Goal: Transaction & Acquisition: Purchase product/service

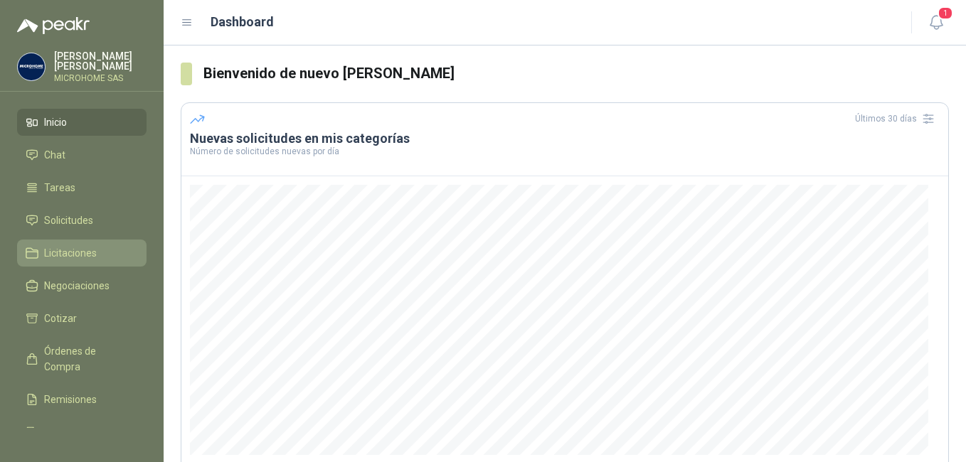
click at [51, 245] on span "Licitaciones" at bounding box center [70, 253] width 53 height 16
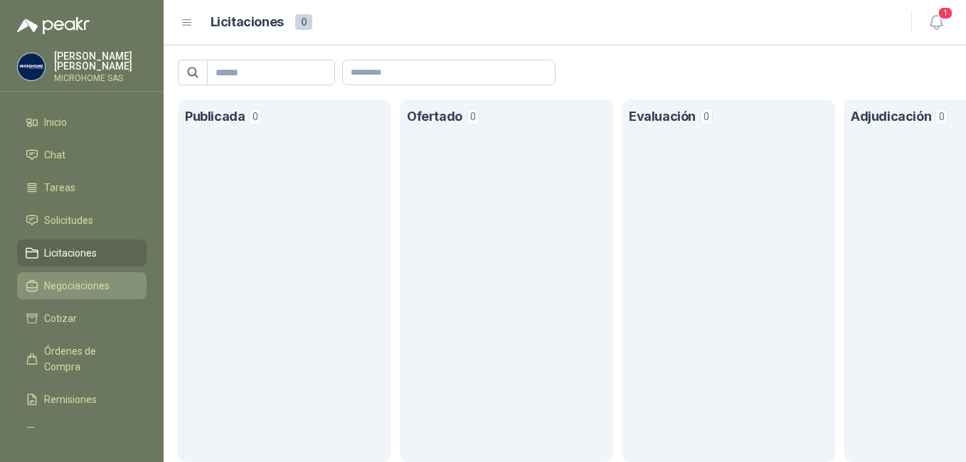
click at [68, 282] on span "Negociaciones" at bounding box center [76, 286] width 65 height 16
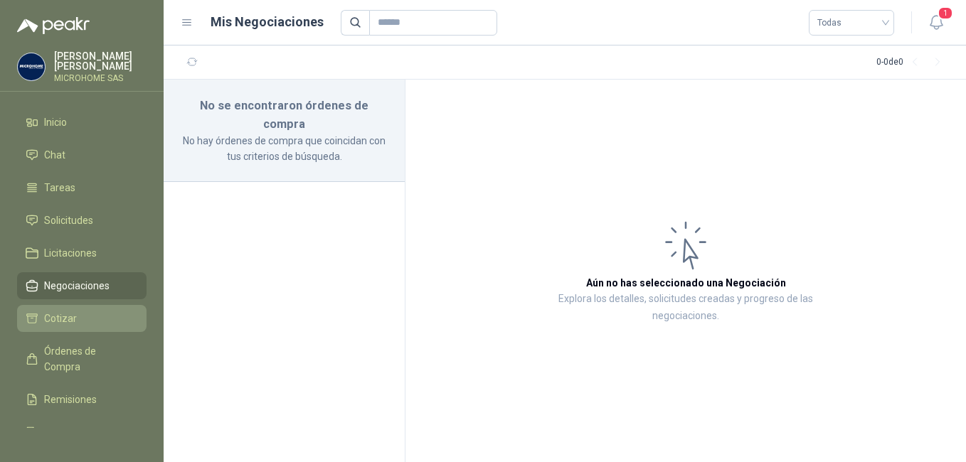
click at [94, 322] on li "Cotizar" at bounding box center [82, 319] width 112 height 16
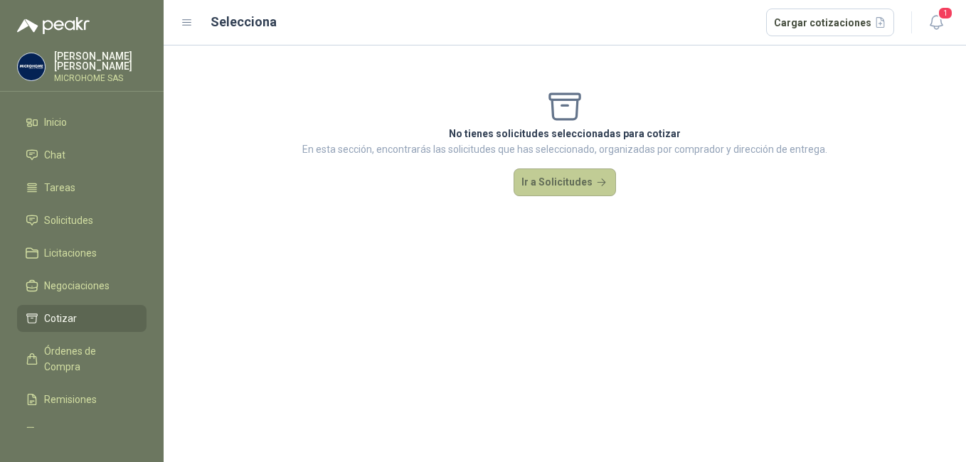
click at [558, 186] on button "Ir a Solicitudes" at bounding box center [565, 183] width 102 height 28
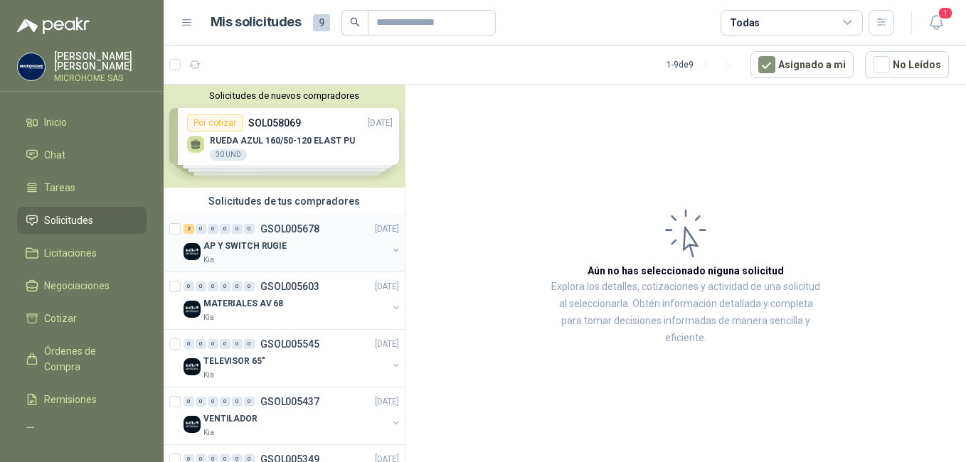
click at [246, 240] on p "AP Y SWITCH RUGIE" at bounding box center [244, 247] width 83 height 14
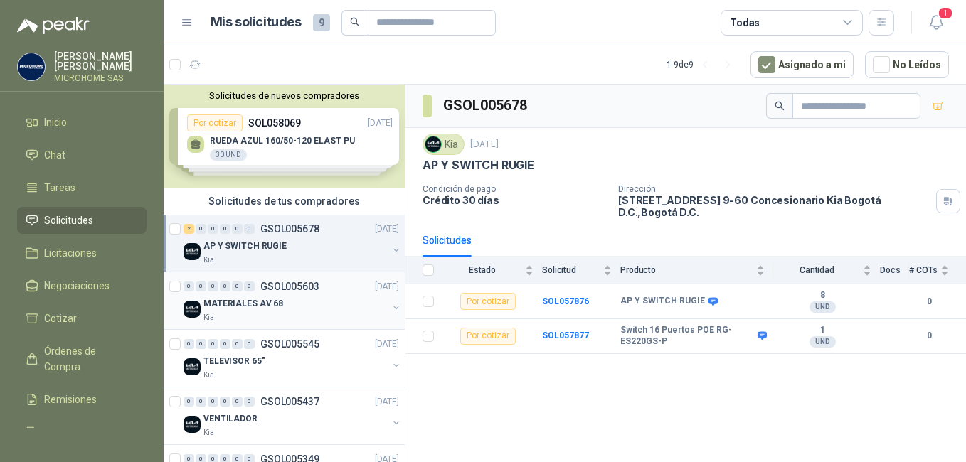
click at [221, 301] on p "MATERIALES AV 68" at bounding box center [243, 304] width 80 height 14
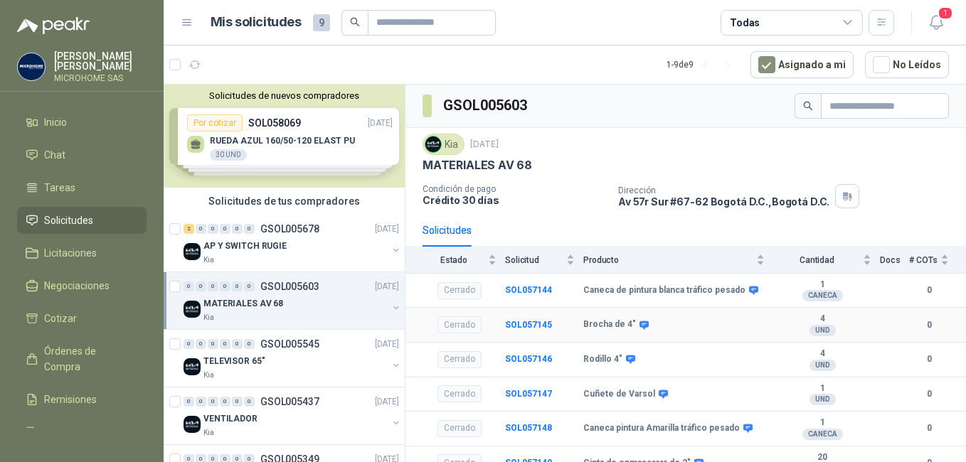
scroll to position [14, 0]
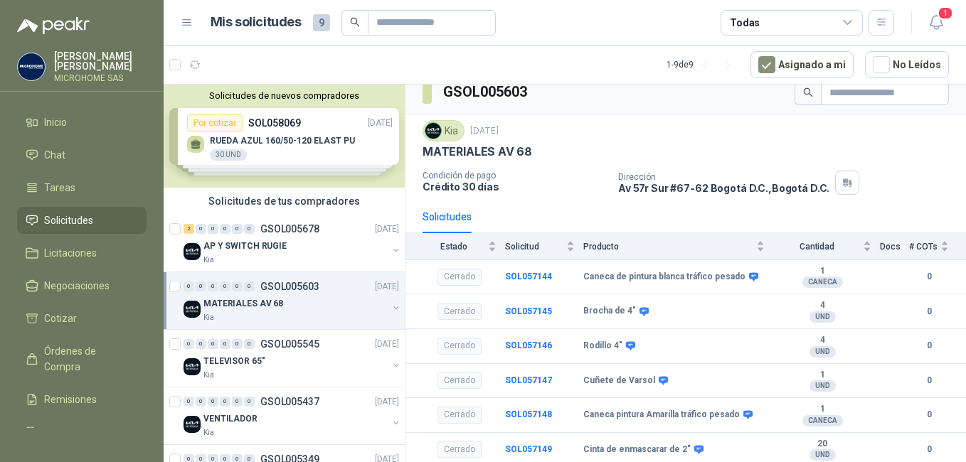
click at [240, 302] on p "MATERIALES AV 68" at bounding box center [243, 304] width 80 height 14
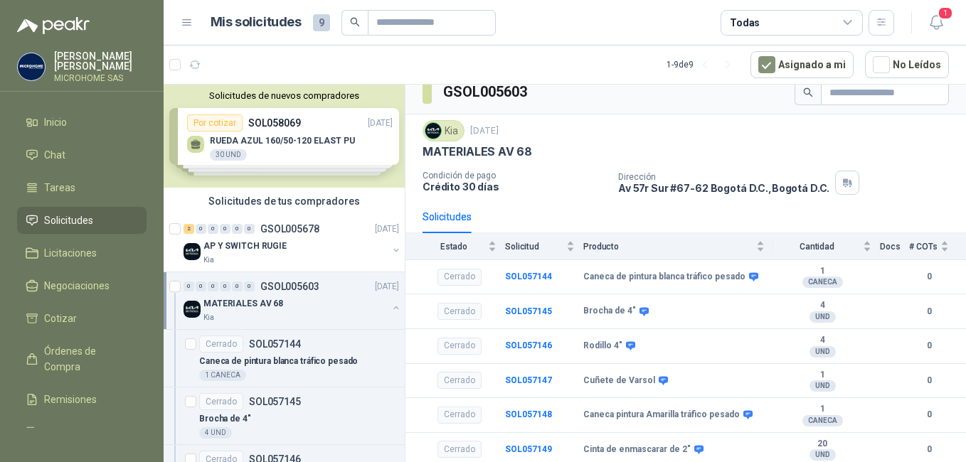
scroll to position [5, 0]
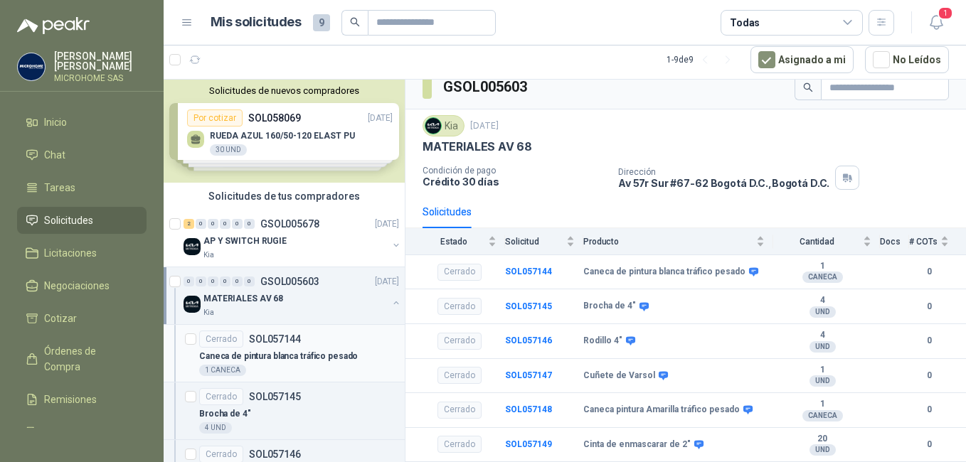
click at [242, 354] on p "Caneca de pintura blanca tráfico pesado" at bounding box center [278, 357] width 159 height 14
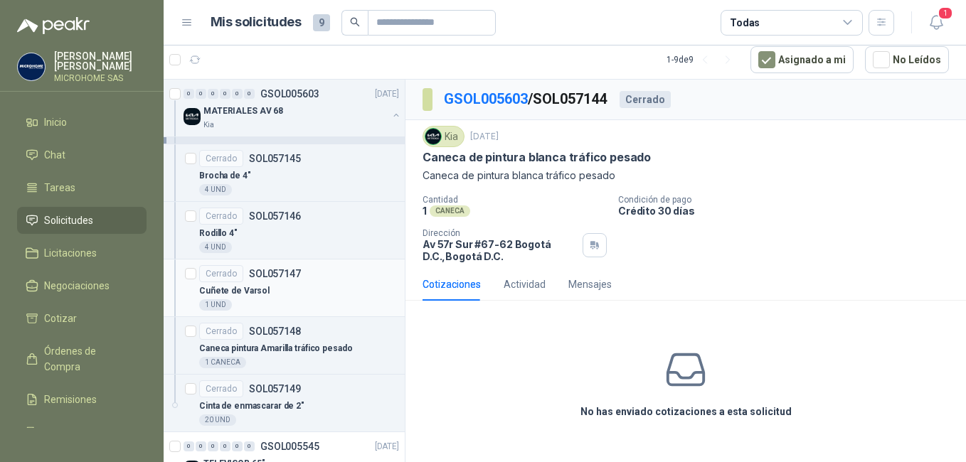
scroll to position [213, 0]
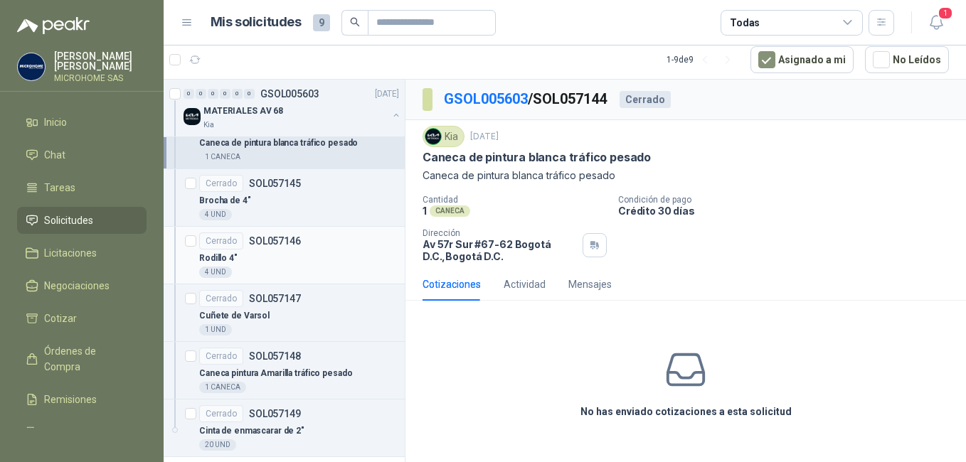
click at [276, 251] on div "Rodillo 4"" at bounding box center [299, 258] width 200 height 17
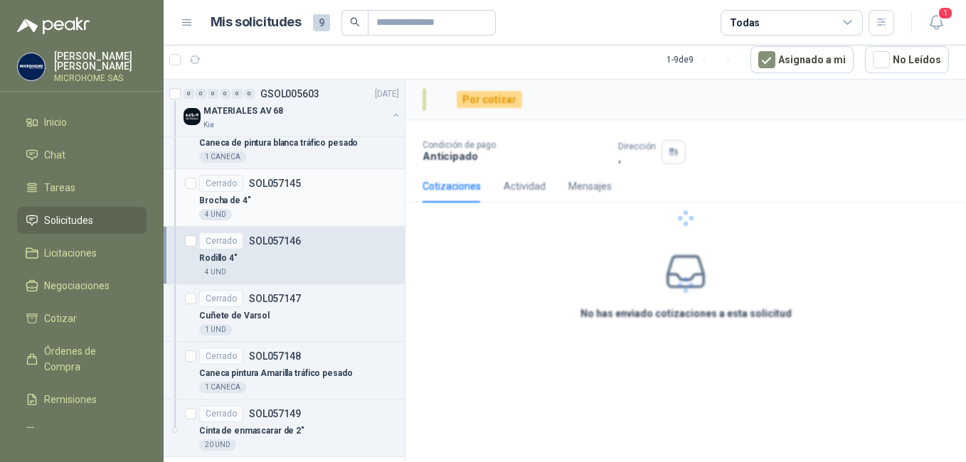
click at [265, 201] on div "Brocha de 4"" at bounding box center [299, 200] width 200 height 17
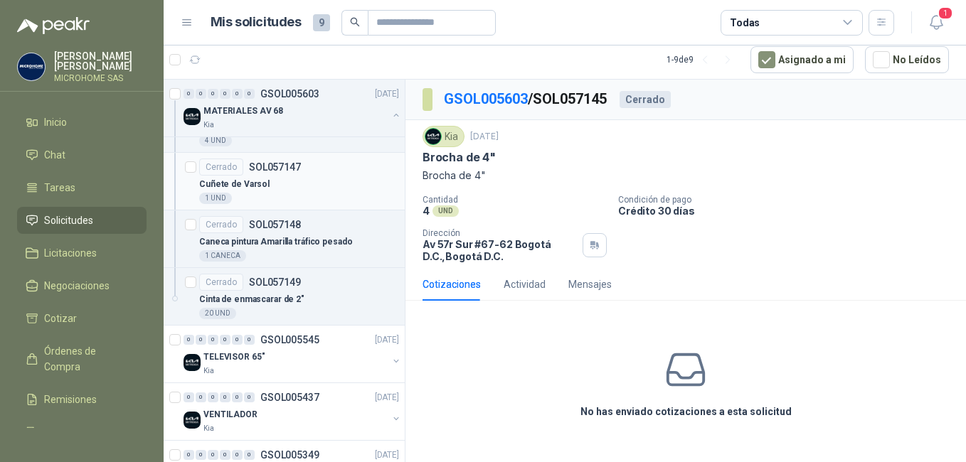
scroll to position [427, 0]
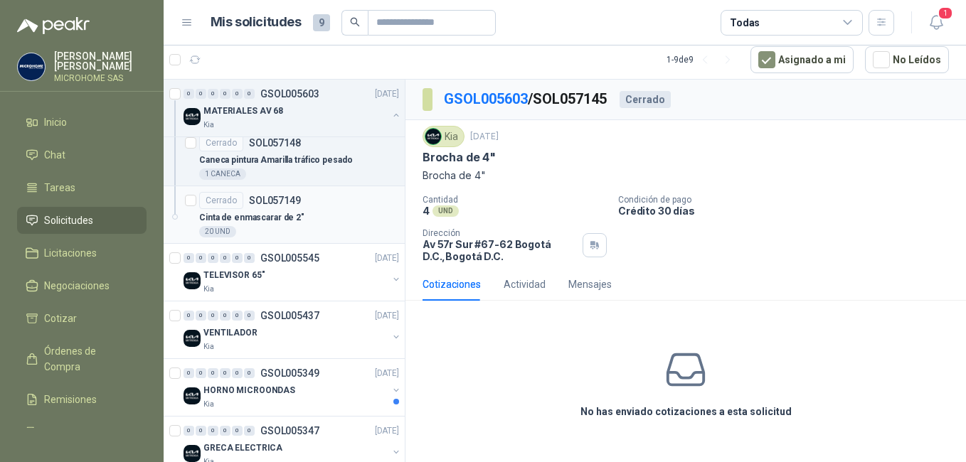
click at [257, 232] on div "20 UND" at bounding box center [299, 231] width 200 height 11
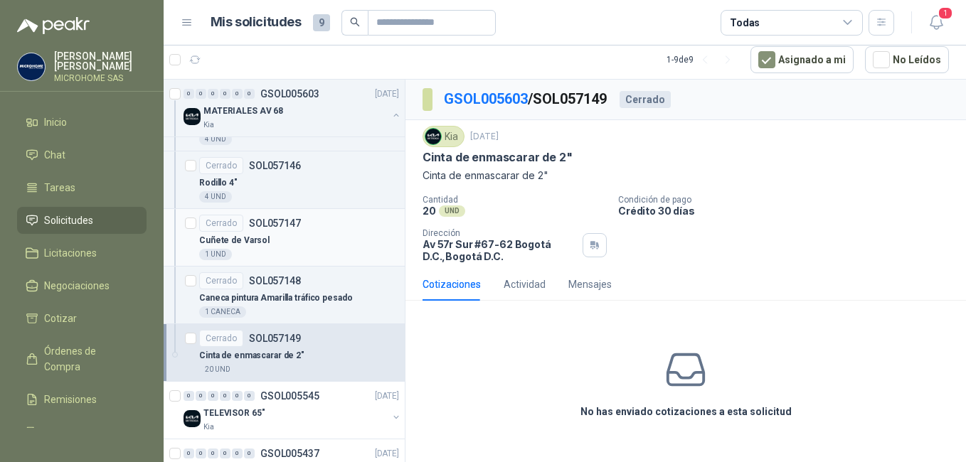
scroll to position [285, 0]
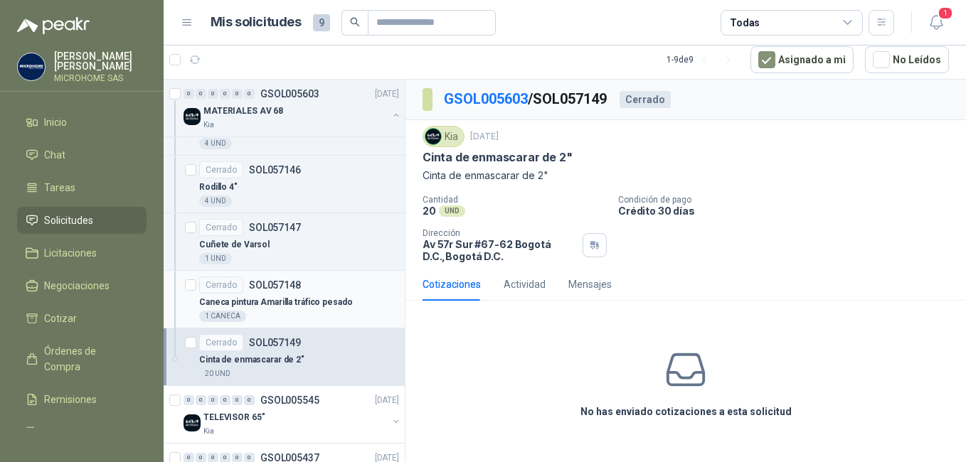
click at [229, 290] on div "Cerrado" at bounding box center [221, 285] width 44 height 17
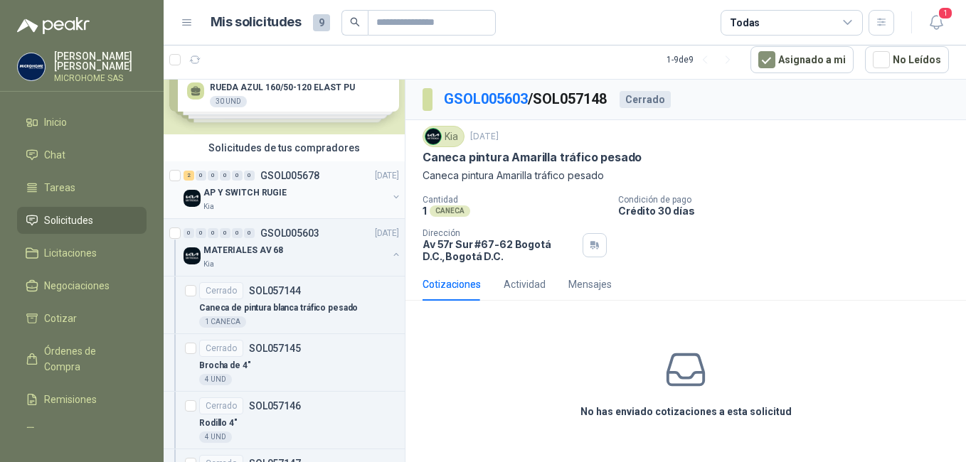
scroll to position [71, 0]
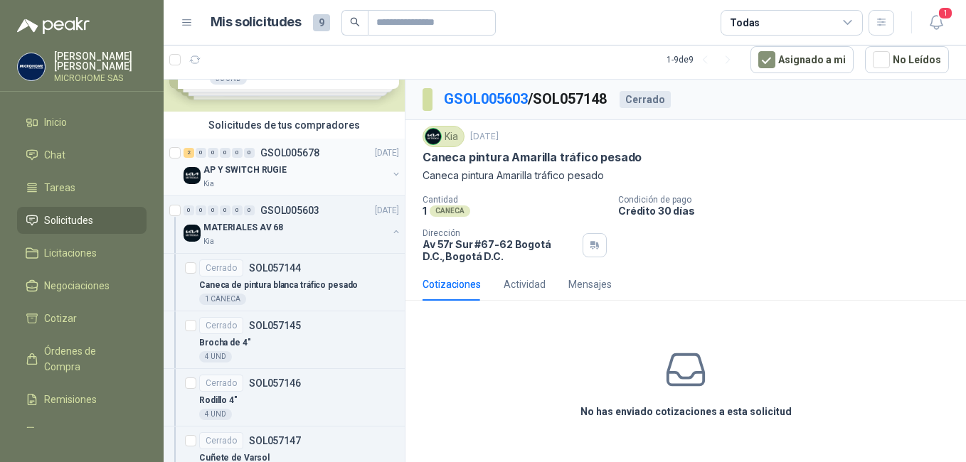
click at [251, 180] on div "Kia" at bounding box center [295, 184] width 184 height 11
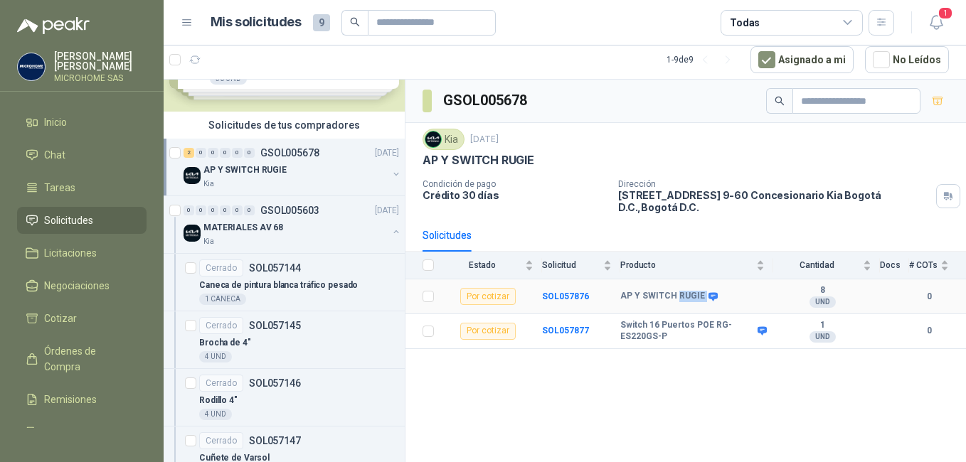
drag, startPoint x: 675, startPoint y: 287, endPoint x: 739, endPoint y: 287, distance: 63.3
click at [739, 291] on div "AP Y SWITCH RUGIE" at bounding box center [692, 296] width 144 height 11
click at [574, 292] on b "SOL057876" at bounding box center [565, 297] width 47 height 10
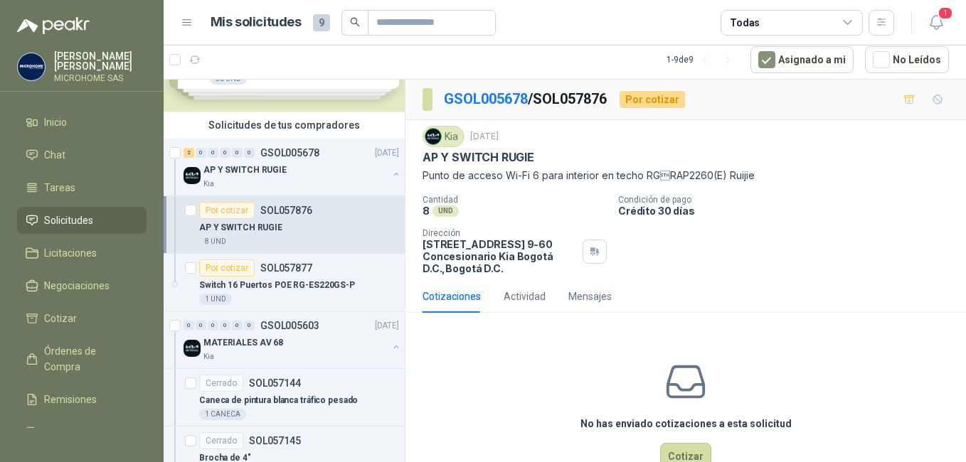
click at [739, 165] on div "AP Y SWITCH RUGIE" at bounding box center [686, 157] width 527 height 15
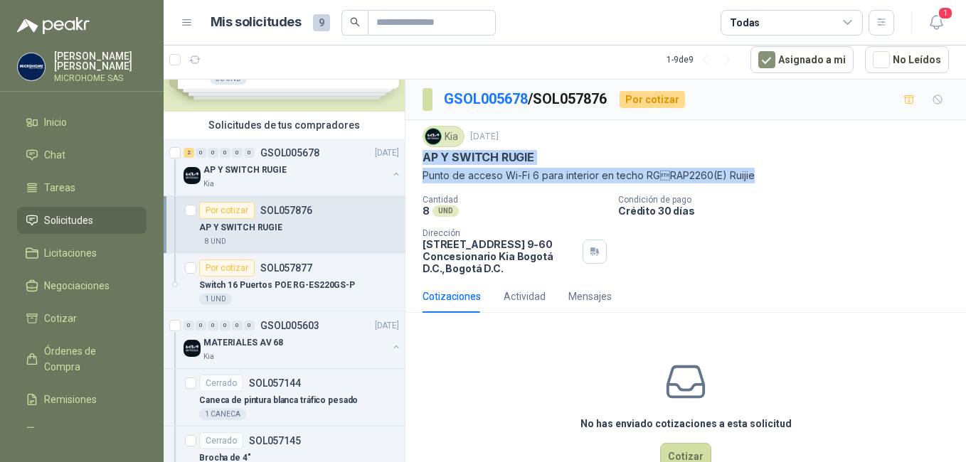
drag, startPoint x: 752, startPoint y: 173, endPoint x: 420, endPoint y: 159, distance: 332.6
click at [420, 159] on div "Kia [DATE] AP Y SWITCH RUGIE Punto de acceso Wi-Fi 6 para interior en techo RG…" at bounding box center [686, 200] width 561 height 160
copy div "AP Y SWITCH RUGIE Punto de acceso Wi-Fi 6 para interior en techo RGRAP2260(E) …"
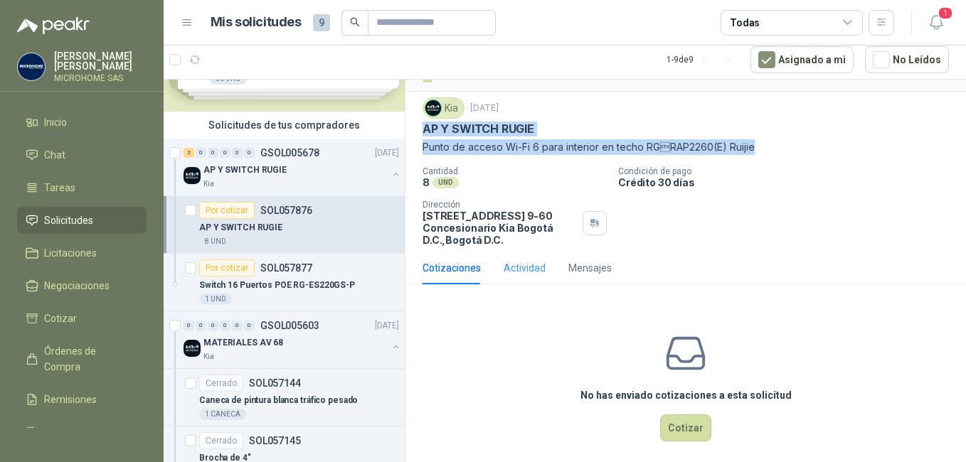
scroll to position [44, 0]
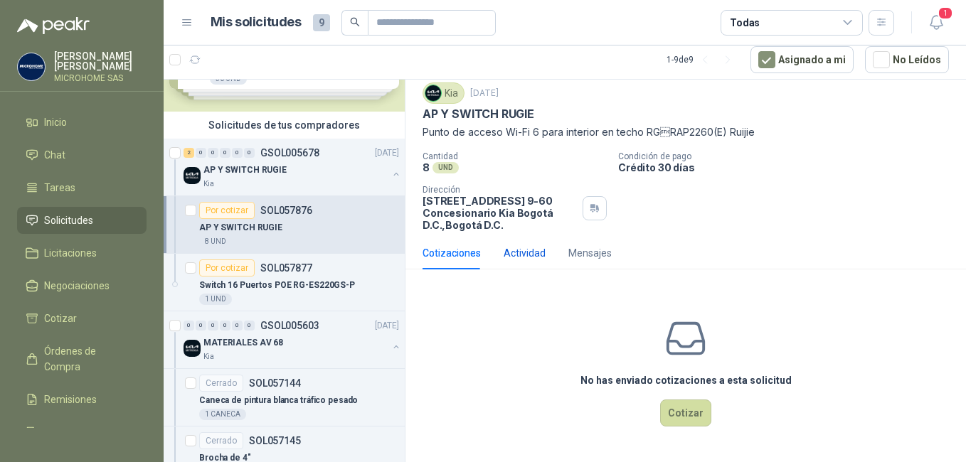
click at [522, 256] on div "Actividad" at bounding box center [525, 253] width 42 height 16
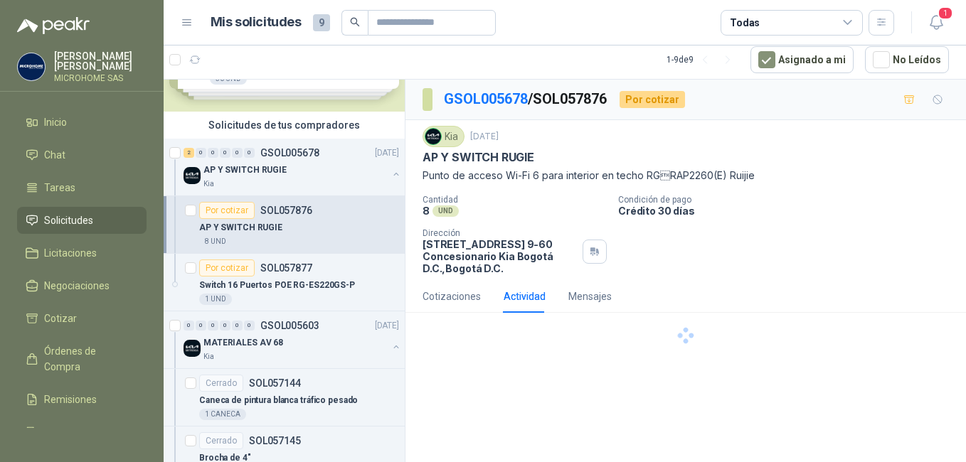
scroll to position [0, 0]
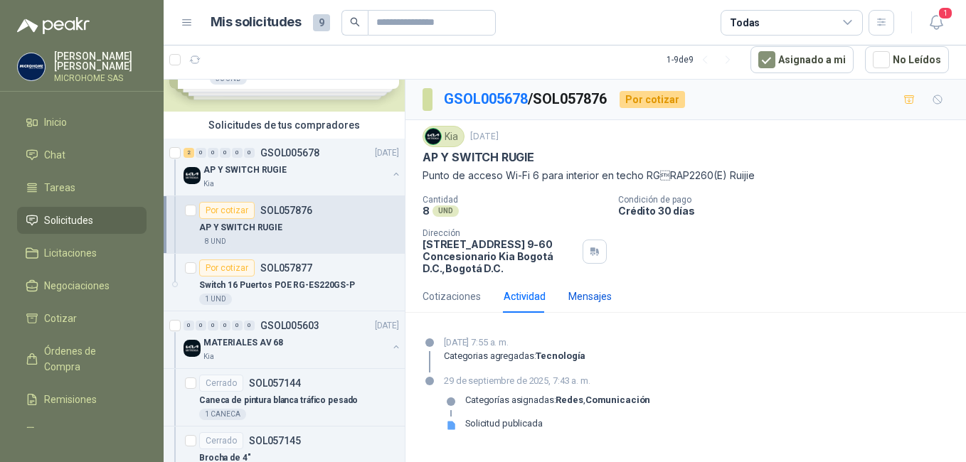
click at [589, 300] on div "Mensajes" at bounding box center [589, 297] width 43 height 16
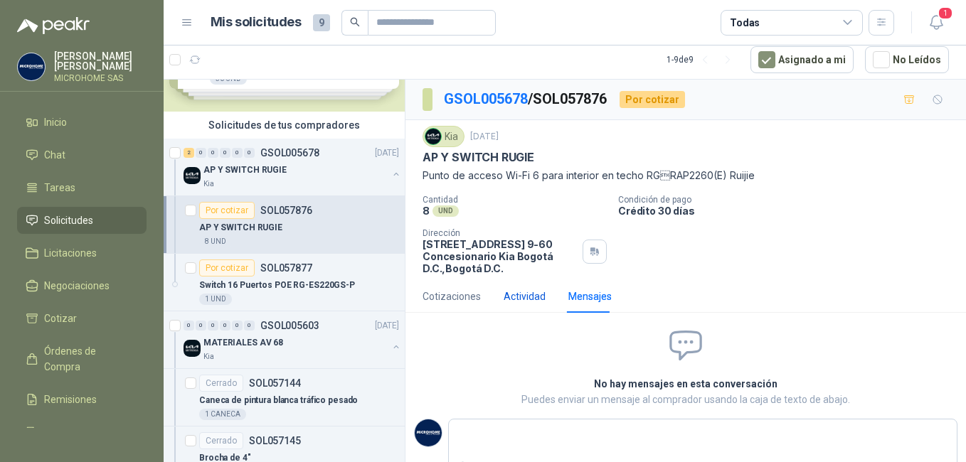
click at [505, 297] on div "Actividad" at bounding box center [525, 297] width 42 height 16
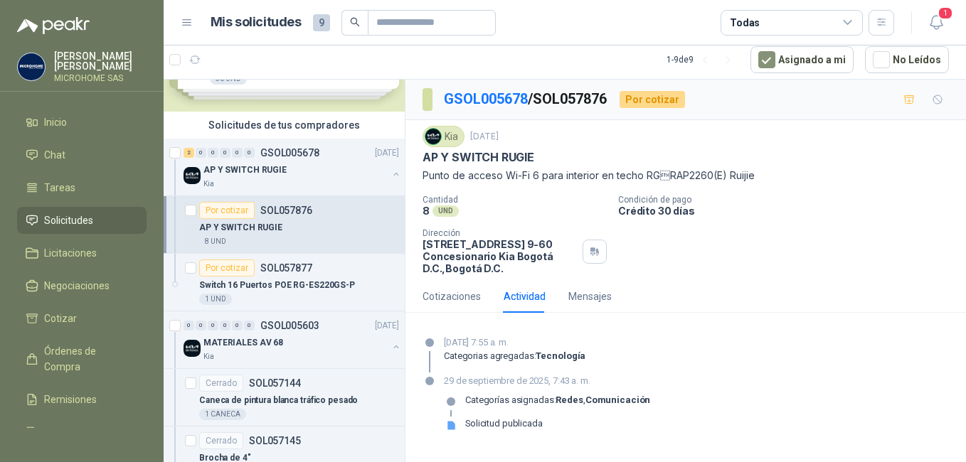
click at [493, 426] on div "Solicitud publicada" at bounding box center [504, 423] width 78 height 11
drag, startPoint x: 576, startPoint y: 406, endPoint x: 588, endPoint y: 398, distance: 14.7
click at [577, 404] on p "Categorías asignadas: Redes , Comunicación" at bounding box center [557, 400] width 185 height 11
drag, startPoint x: 588, startPoint y: 398, endPoint x: 573, endPoint y: 391, distance: 16.5
click at [588, 398] on strong "Comunicación" at bounding box center [618, 400] width 65 height 11
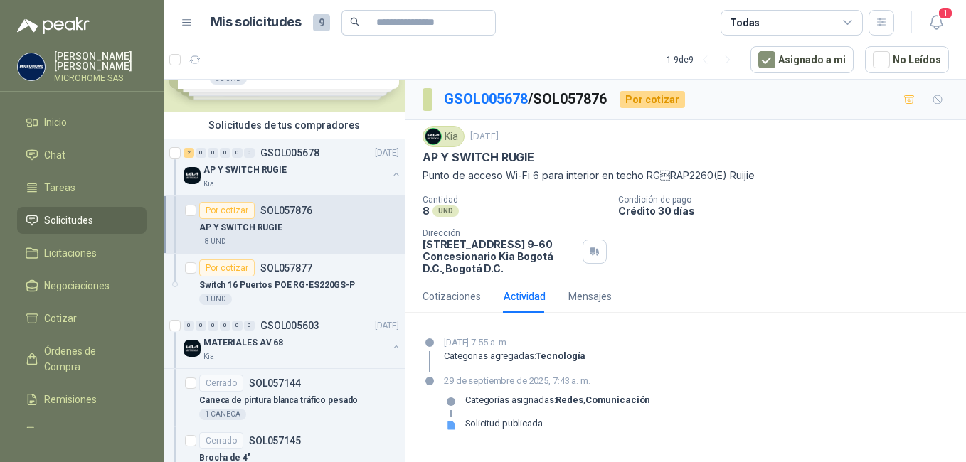
click at [541, 356] on strong "Tecnología" at bounding box center [561, 356] width 50 height 11
click at [586, 292] on div "Mensajes" at bounding box center [589, 297] width 43 height 16
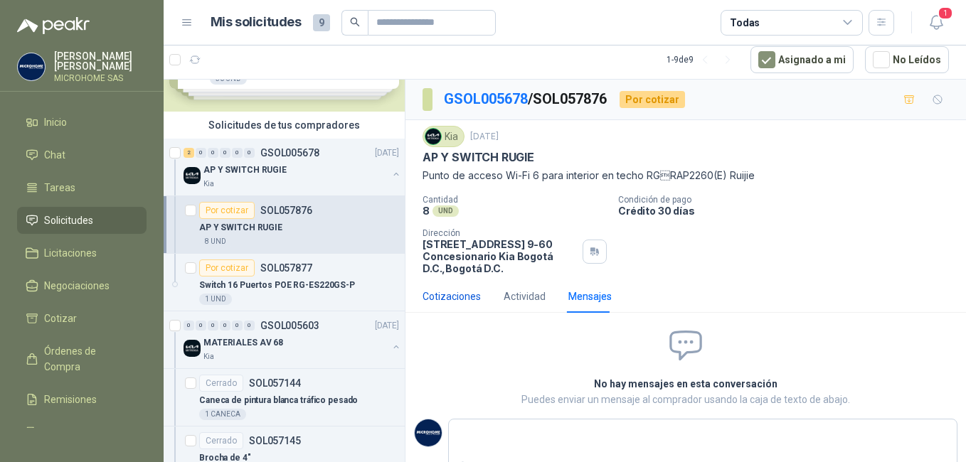
click at [465, 290] on div "Cotizaciones" at bounding box center [452, 297] width 58 height 16
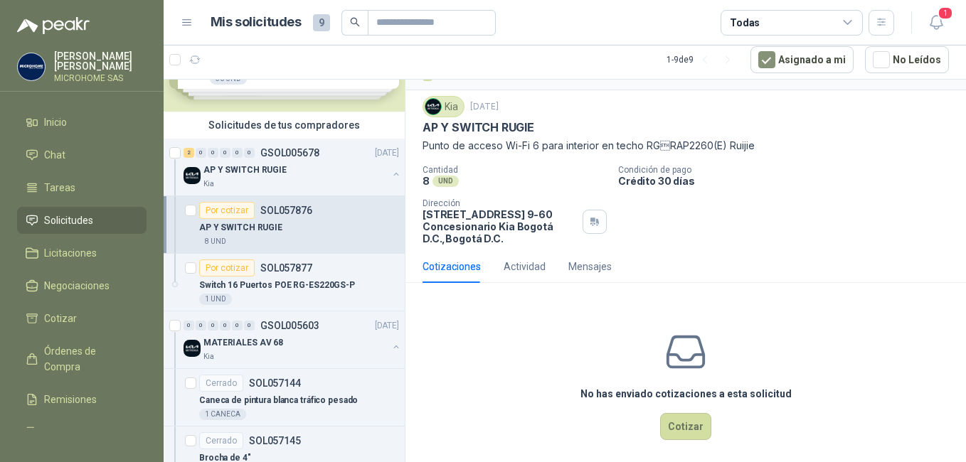
scroll to position [44, 0]
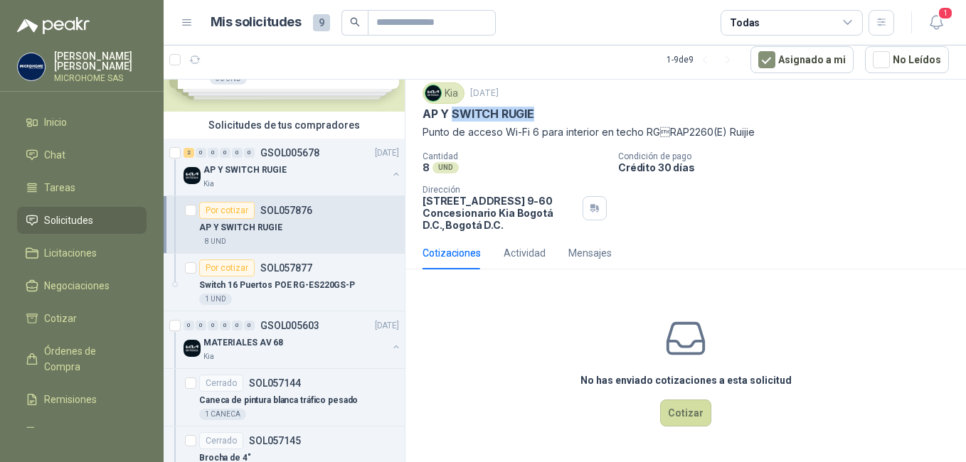
drag, startPoint x: 452, startPoint y: 115, endPoint x: 536, endPoint y: 115, distance: 84.0
click at [536, 115] on div "AP Y SWITCH RUGIE" at bounding box center [686, 114] width 527 height 15
copy p "SWITCH RUGIE"
click at [519, 251] on div "Actividad" at bounding box center [525, 253] width 42 height 16
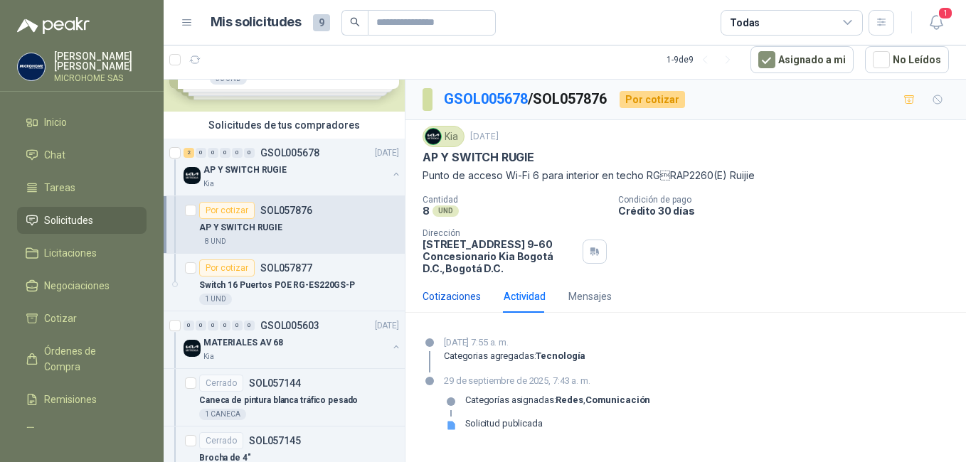
click at [459, 295] on div "Cotizaciones" at bounding box center [452, 297] width 58 height 16
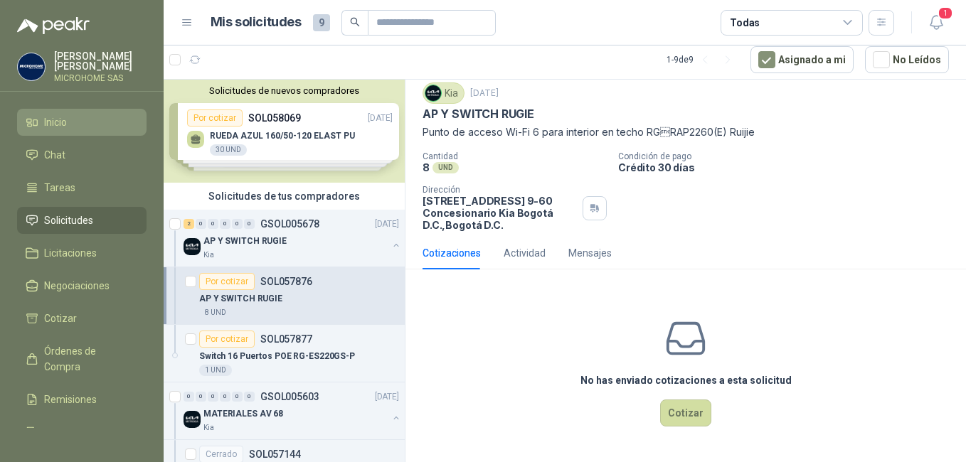
click at [68, 126] on li "Inicio" at bounding box center [82, 123] width 112 height 16
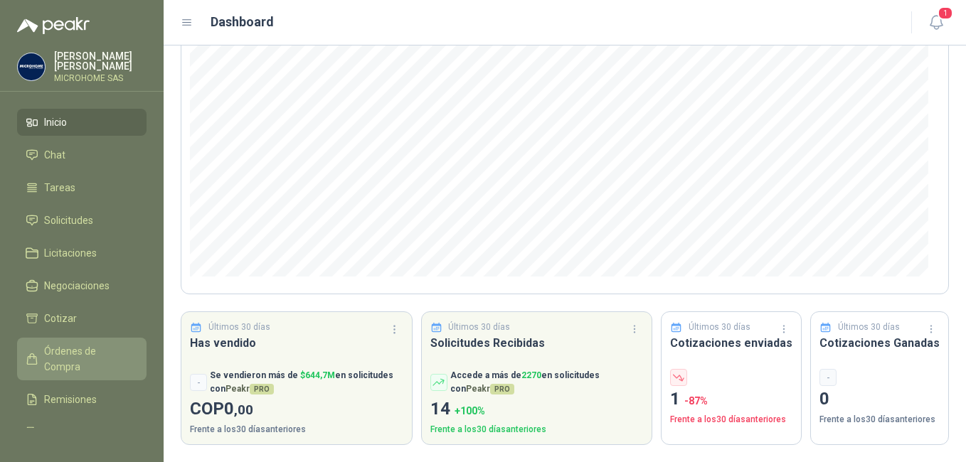
scroll to position [69, 0]
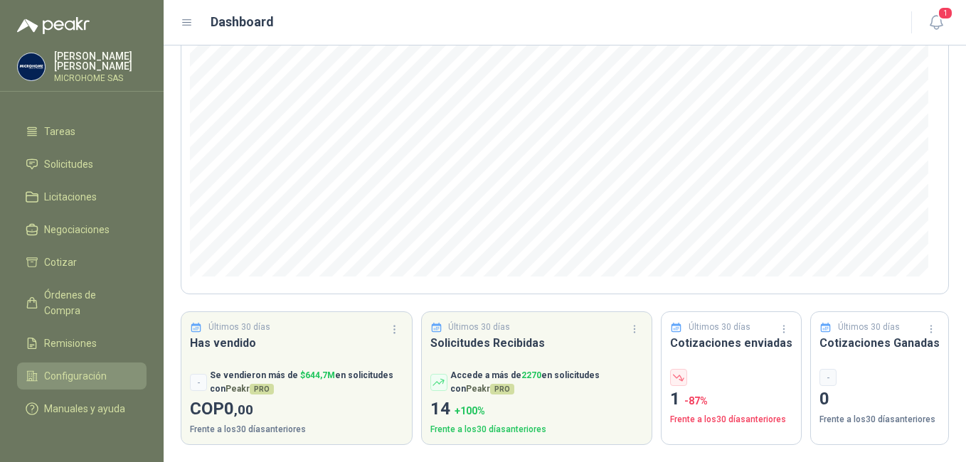
click at [75, 369] on span "Configuración" at bounding box center [75, 377] width 63 height 16
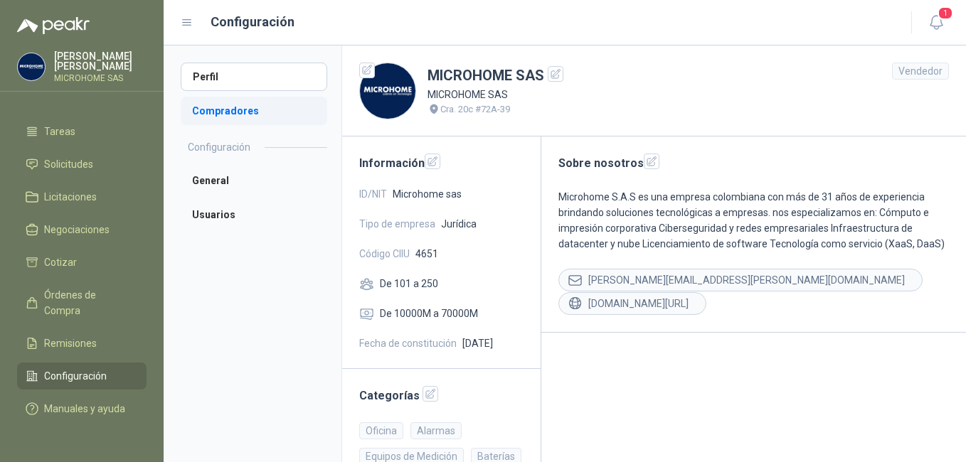
click at [216, 107] on li "Compradores" at bounding box center [254, 111] width 147 height 28
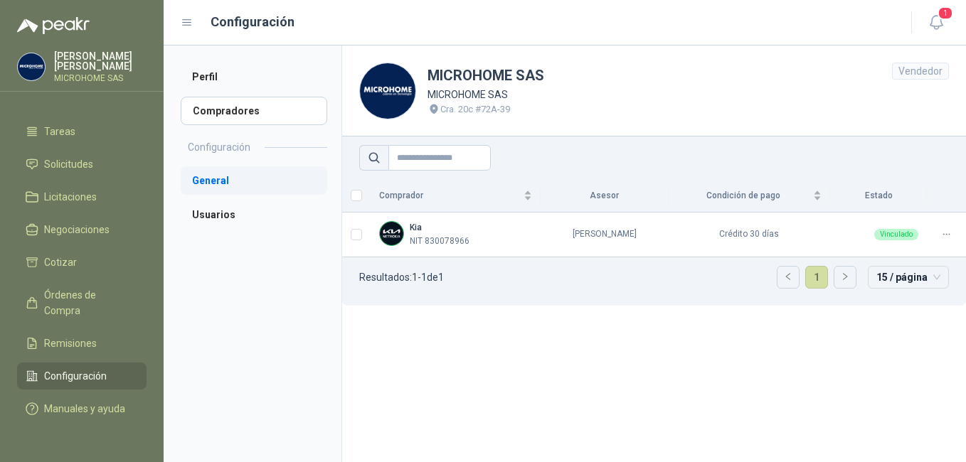
click at [218, 177] on li "General" at bounding box center [254, 180] width 147 height 28
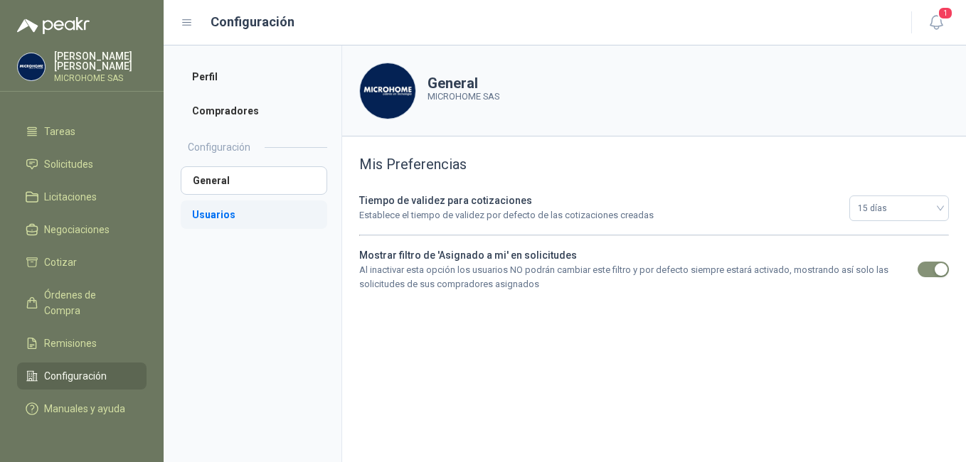
click at [230, 216] on li "Usuarios" at bounding box center [254, 215] width 147 height 28
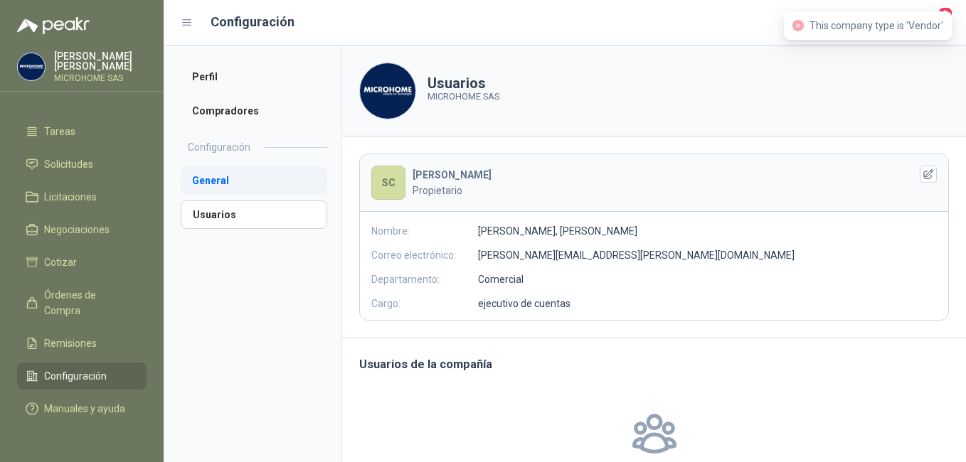
click at [240, 180] on li "General" at bounding box center [254, 180] width 147 height 28
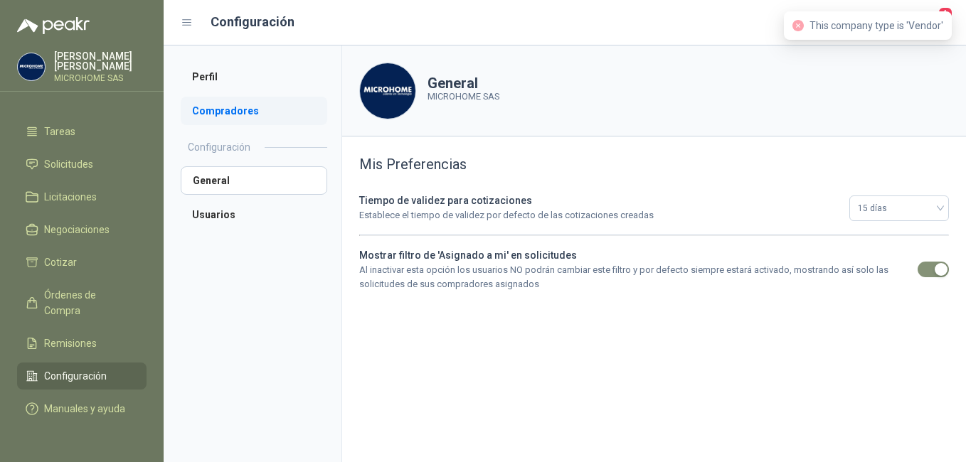
click at [223, 117] on li "Compradores" at bounding box center [254, 111] width 147 height 28
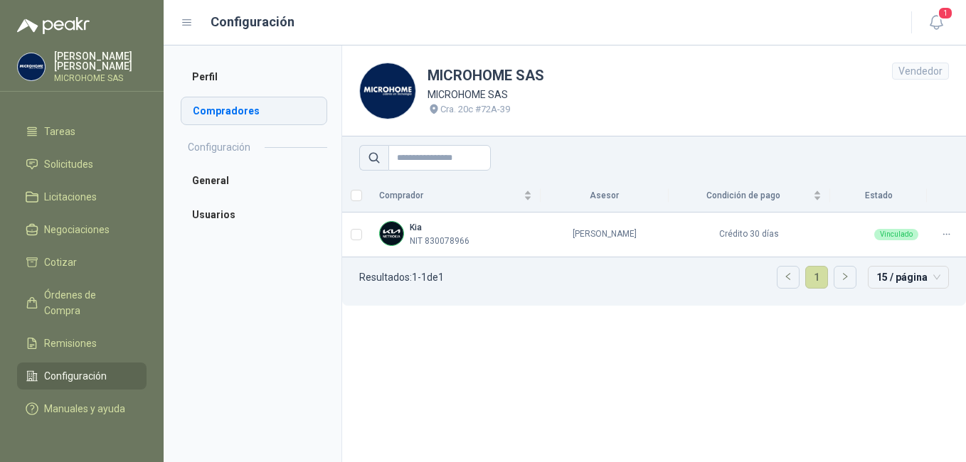
click at [248, 115] on li "Compradores" at bounding box center [254, 111] width 147 height 28
click at [235, 74] on li "Perfil" at bounding box center [254, 77] width 147 height 28
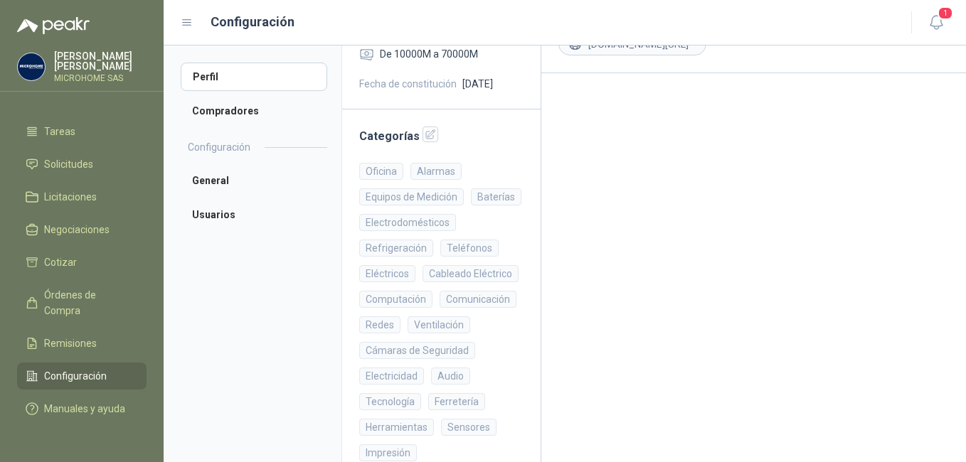
scroll to position [336, 0]
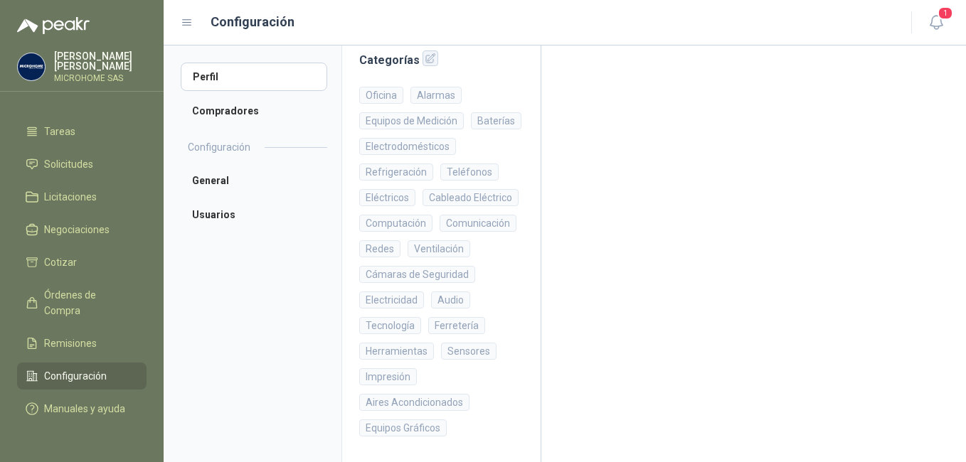
click at [425, 55] on icon "button" at bounding box center [431, 59] width 12 height 12
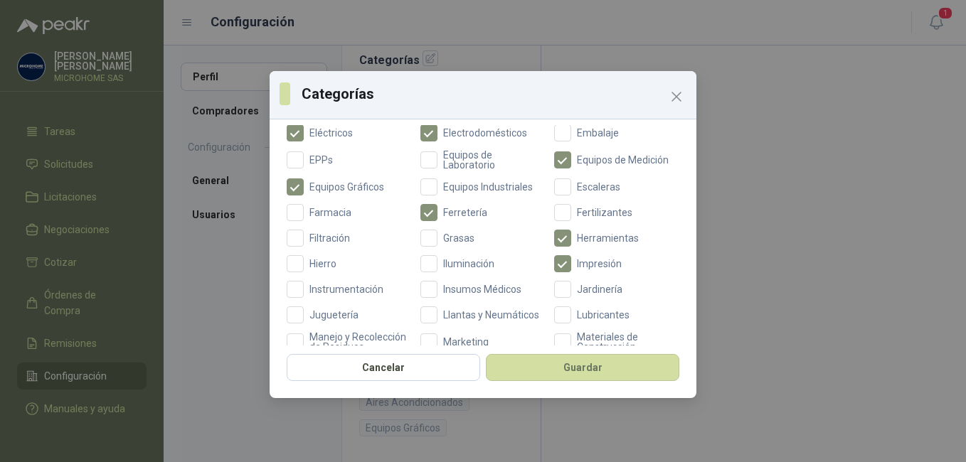
scroll to position [356, 0]
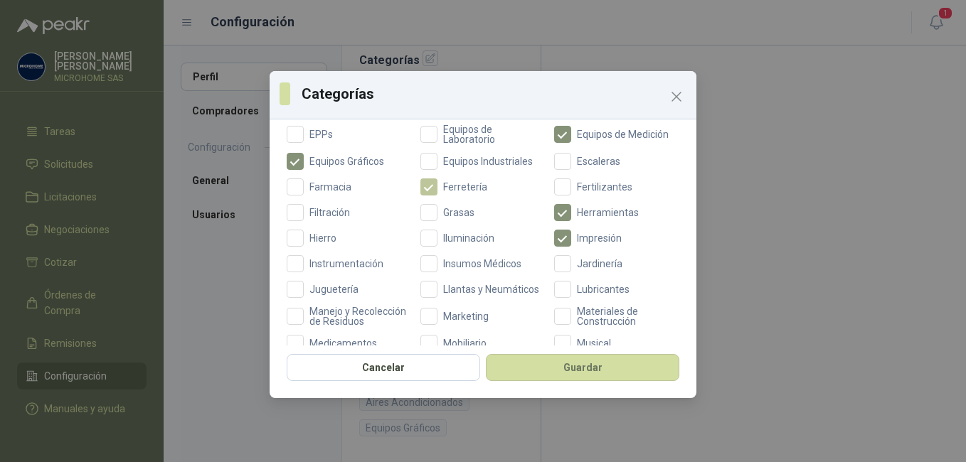
click at [438, 189] on span "Ferretería" at bounding box center [465, 187] width 55 height 10
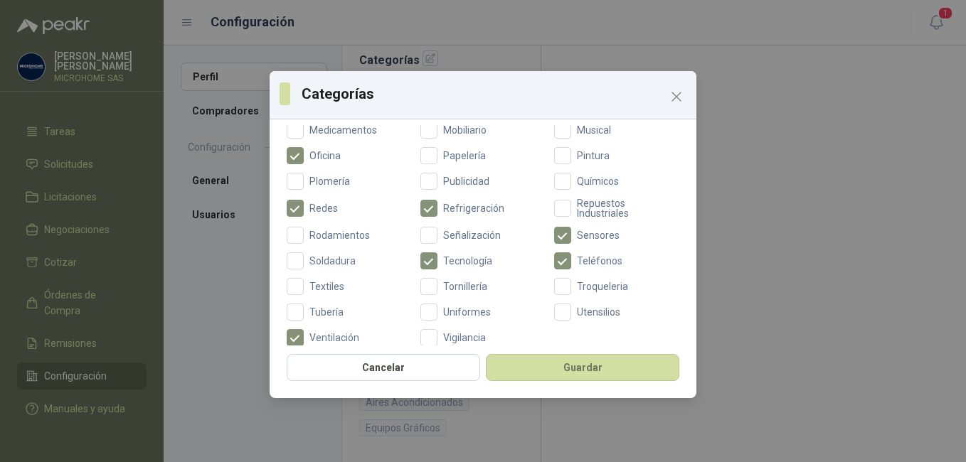
scroll to position [594, 0]
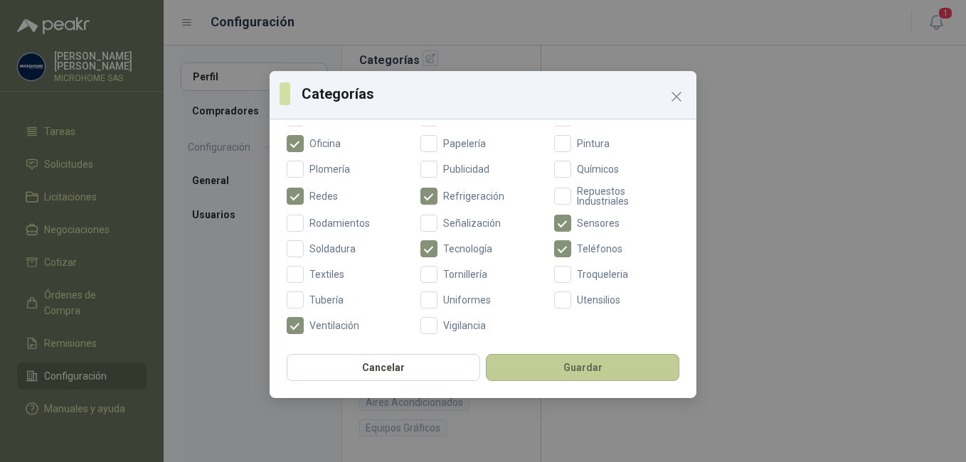
click at [570, 366] on button "Guardar" at bounding box center [583, 367] width 194 height 27
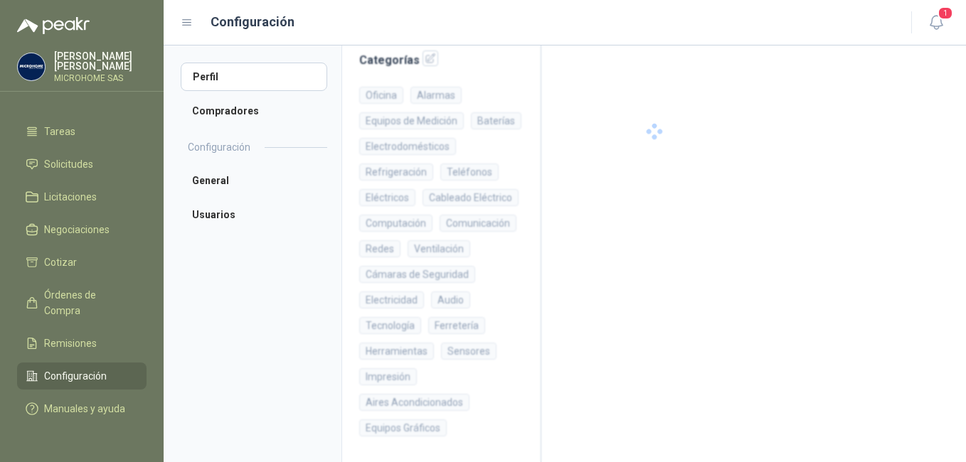
scroll to position [310, 0]
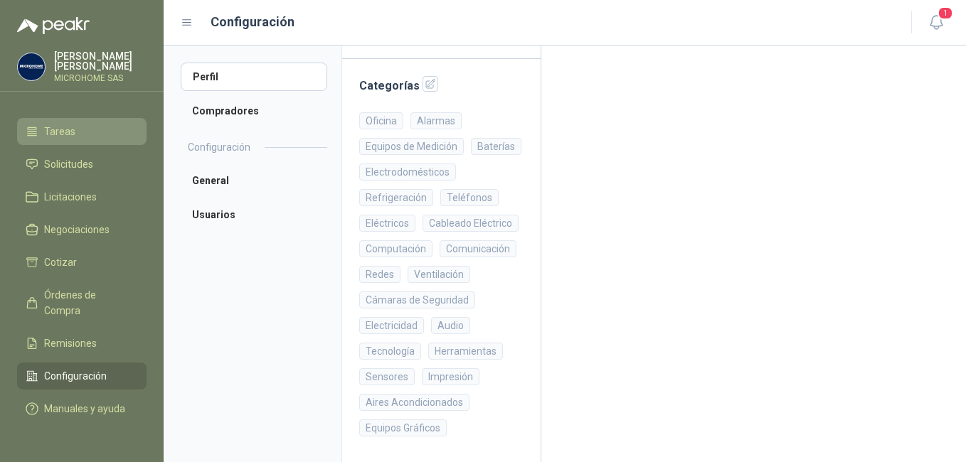
click at [78, 125] on link "Tareas" at bounding box center [81, 131] width 129 height 27
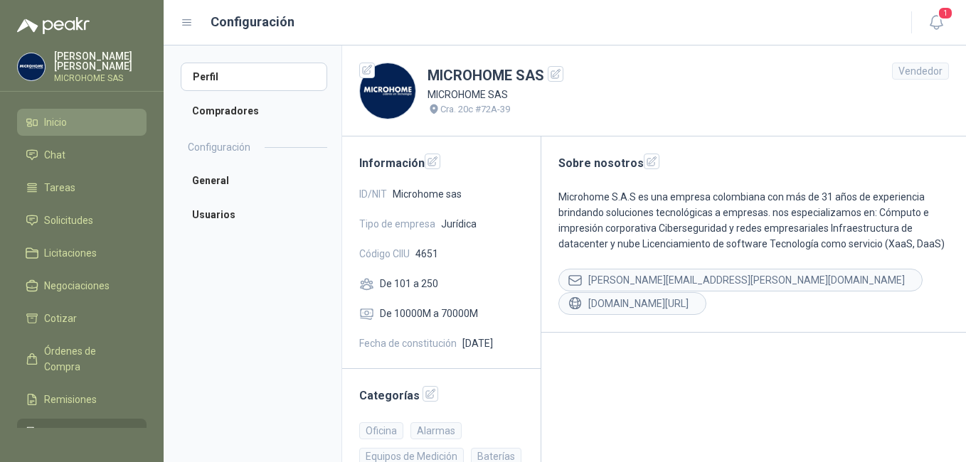
click at [55, 122] on span "Inicio" at bounding box center [55, 123] width 23 height 16
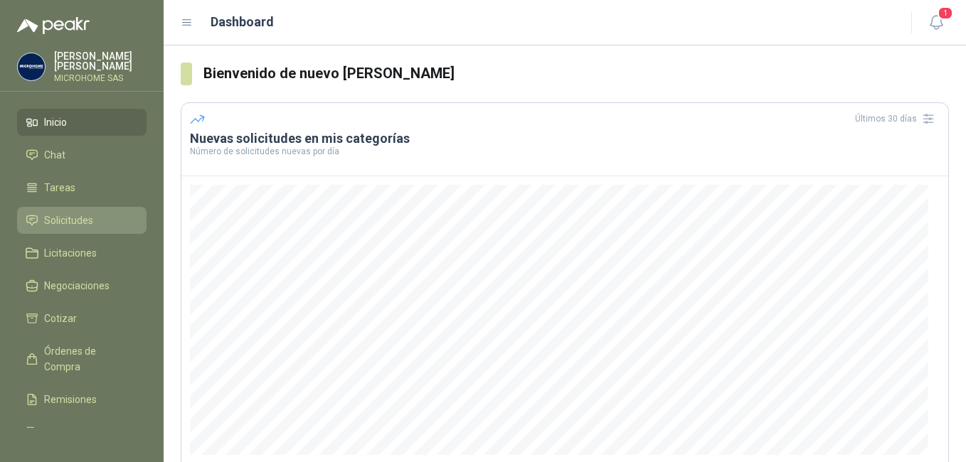
click at [58, 222] on span "Solicitudes" at bounding box center [68, 221] width 49 height 16
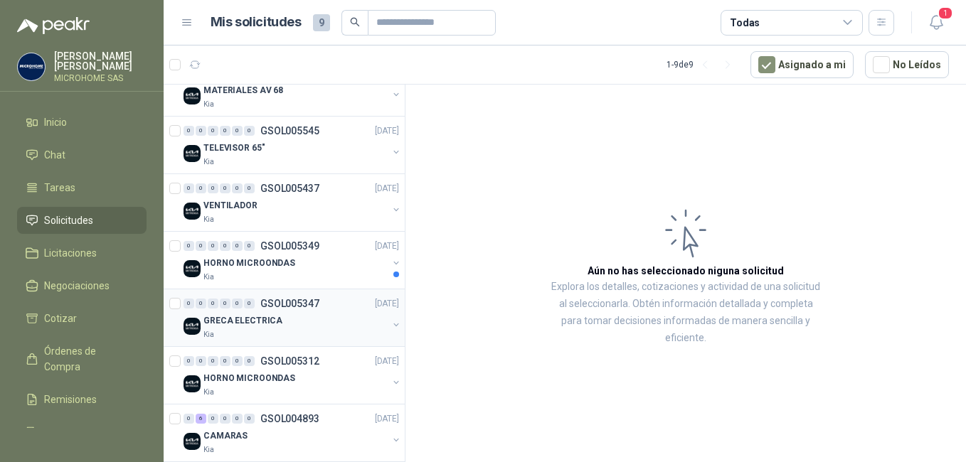
scroll to position [286, 0]
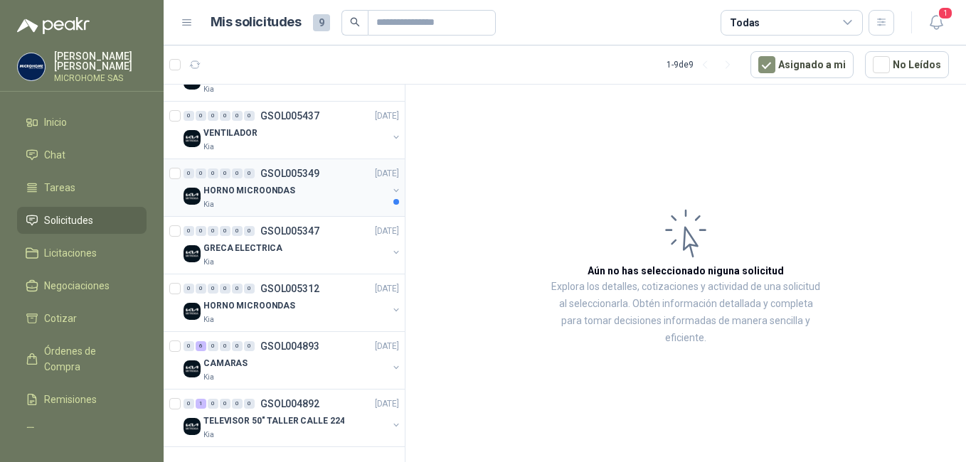
click at [275, 201] on div "Kia" at bounding box center [295, 204] width 184 height 11
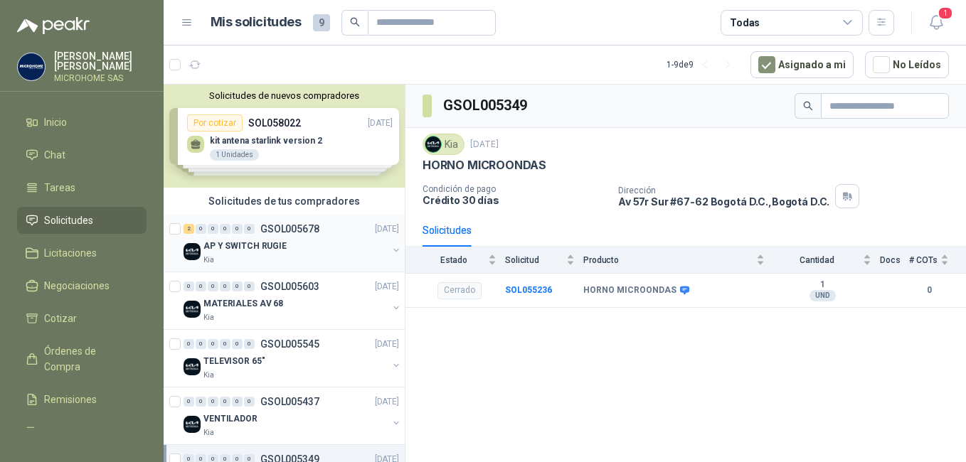
click at [262, 246] on p "AP Y SWITCH RUGIE" at bounding box center [244, 247] width 83 height 14
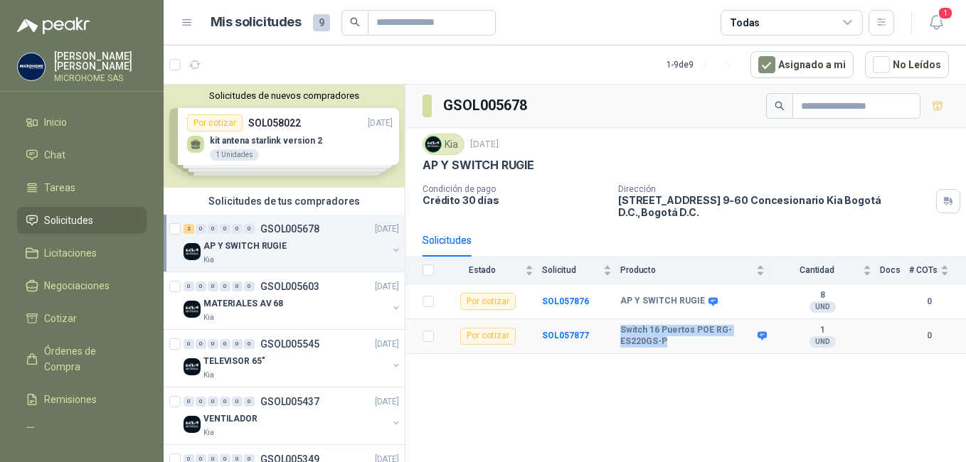
drag, startPoint x: 676, startPoint y: 332, endPoint x: 606, endPoint y: 325, distance: 70.0
click at [606, 325] on tr "Por cotizar SOL057877 Switch 16 Puertos [PERSON_NAME] RG-ES220GS-P 1 UND 0" at bounding box center [686, 336] width 561 height 35
copy tr "Switch 16 Puertos POE RG-ES220GS-P"
click at [684, 374] on div "GSOL005678 Kia [DATE] AP Y SWITCH RUGIE Condición de pago Crédito 30 días Direc…" at bounding box center [686, 276] width 561 height 383
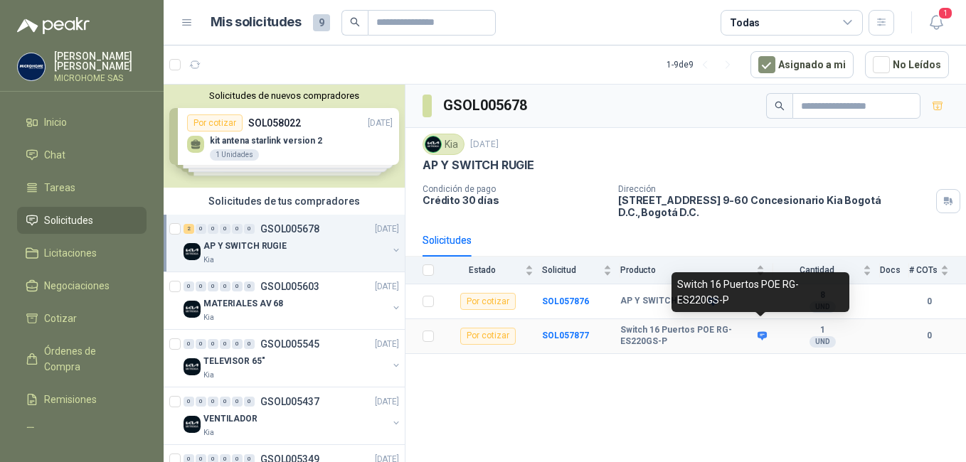
click at [759, 331] on icon at bounding box center [762, 336] width 11 height 11
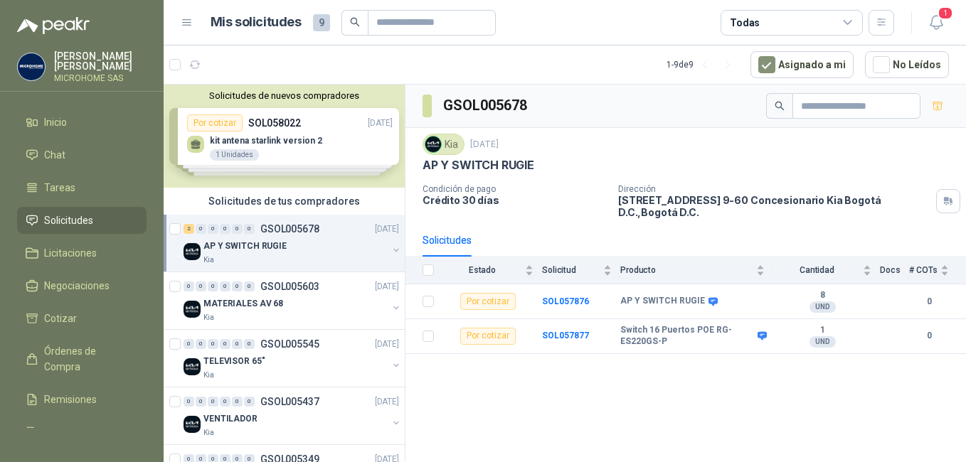
click at [594, 421] on div "GSOL005678 Kia [DATE] AP Y SWITCH RUGIE Condición de pago Crédito 30 días Direc…" at bounding box center [686, 276] width 561 height 383
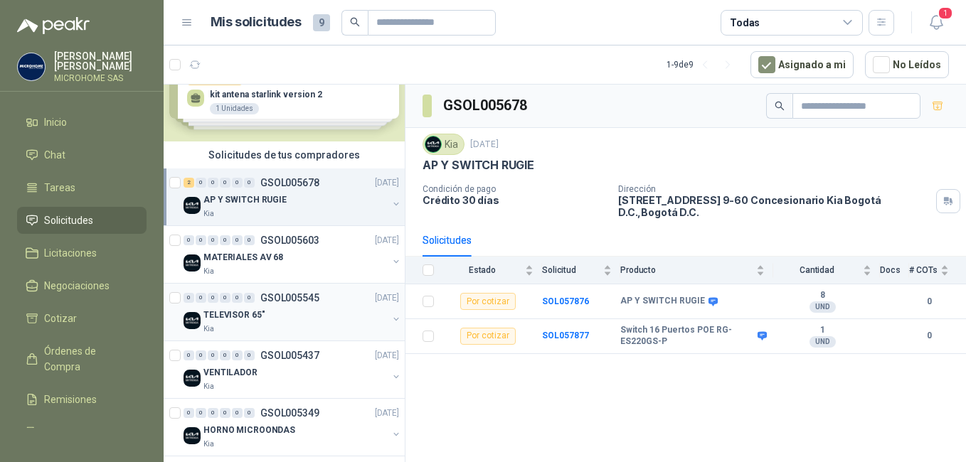
scroll to position [71, 0]
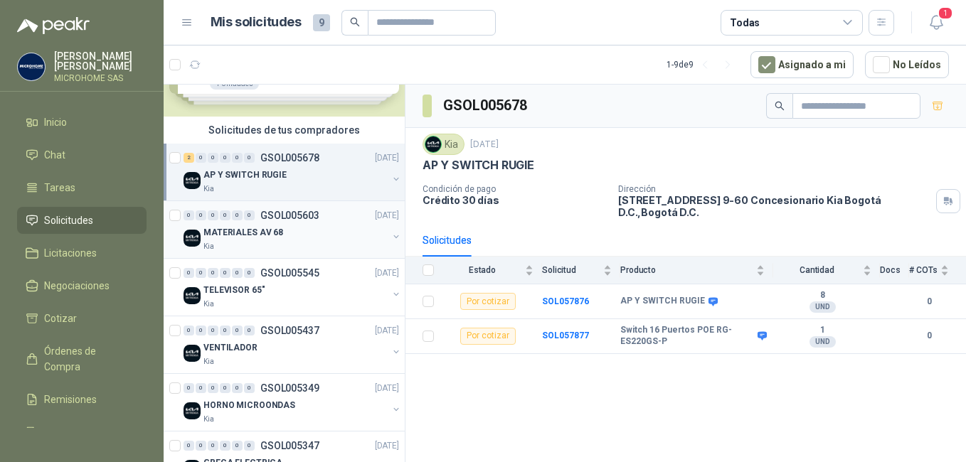
click at [391, 234] on button "button" at bounding box center [396, 236] width 11 height 11
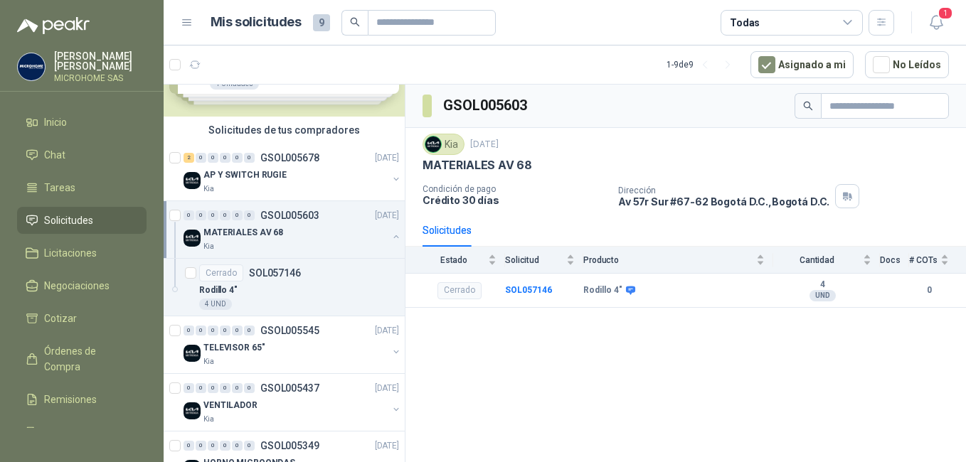
click at [391, 240] on button "button" at bounding box center [396, 236] width 11 height 11
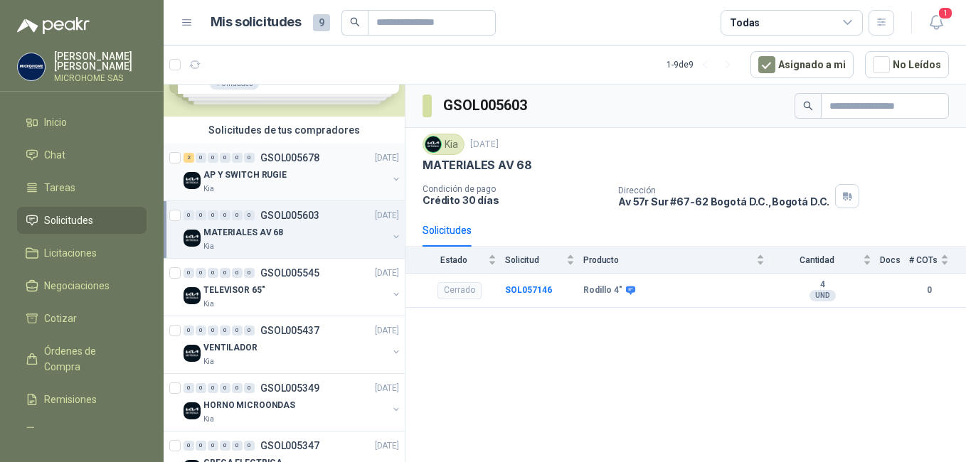
click at [243, 174] on p "AP Y SWITCH RUGIE" at bounding box center [244, 176] width 83 height 14
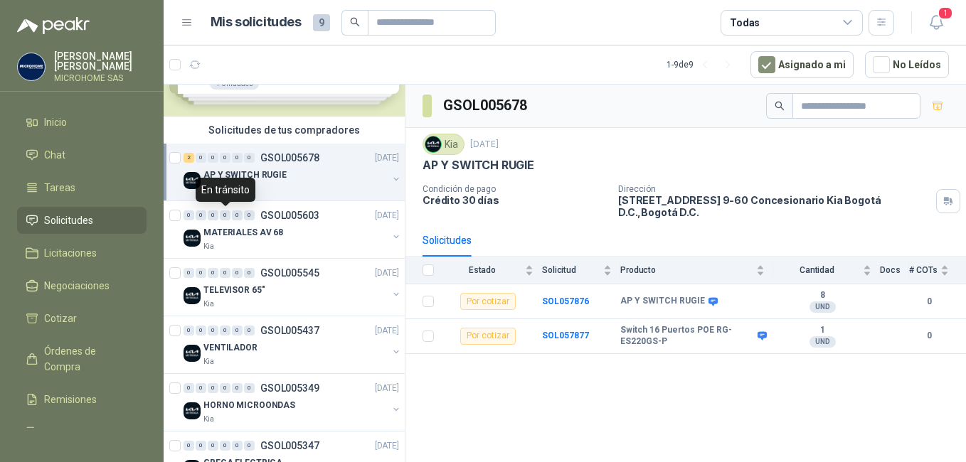
click at [243, 187] on div "En tránsito" at bounding box center [226, 190] width 60 height 24
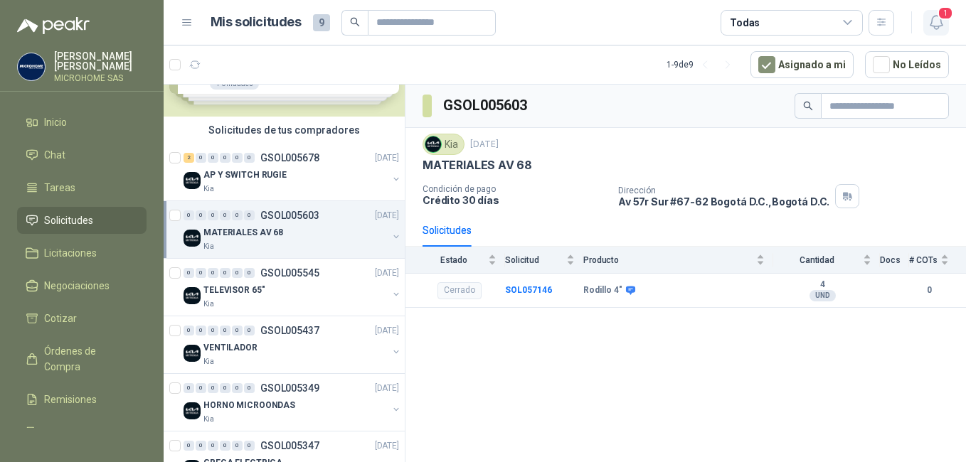
click at [936, 20] on icon "button" at bounding box center [937, 23] width 18 height 18
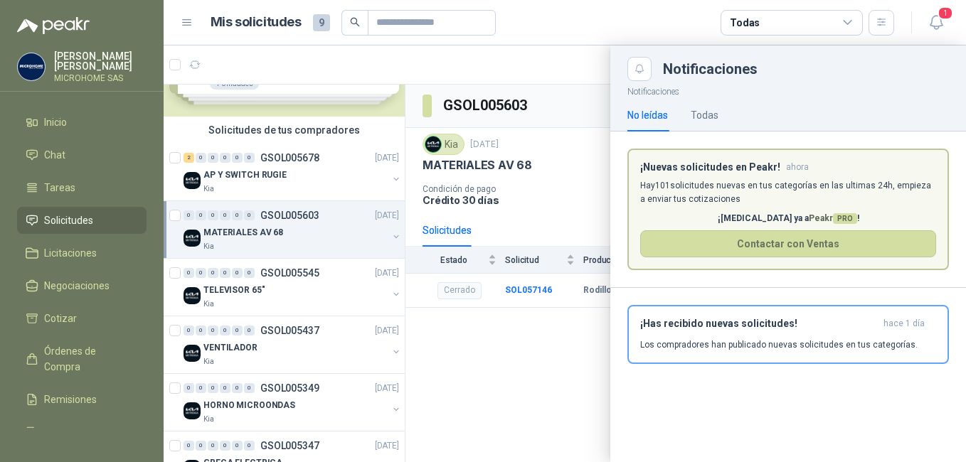
click at [517, 372] on div at bounding box center [565, 254] width 803 height 417
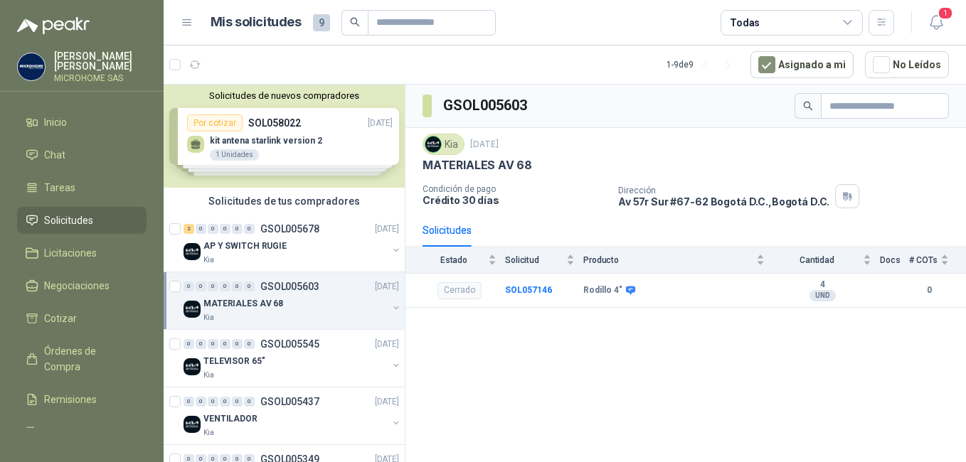
scroll to position [71, 0]
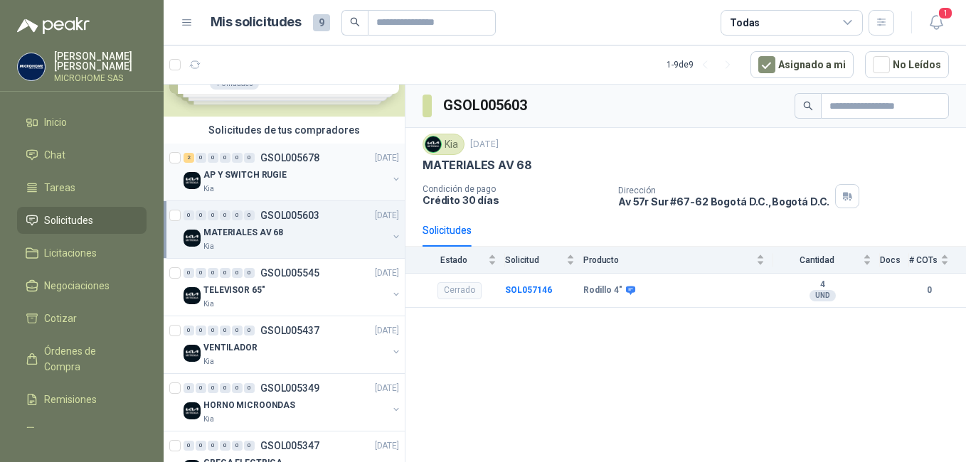
click at [255, 179] on p "AP Y SWITCH RUGIE" at bounding box center [244, 176] width 83 height 14
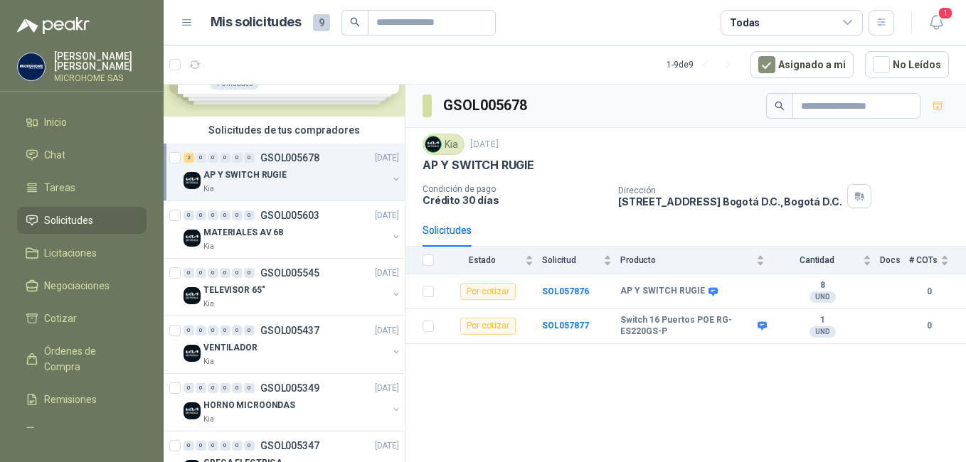
click at [254, 192] on div "Kia" at bounding box center [295, 189] width 184 height 11
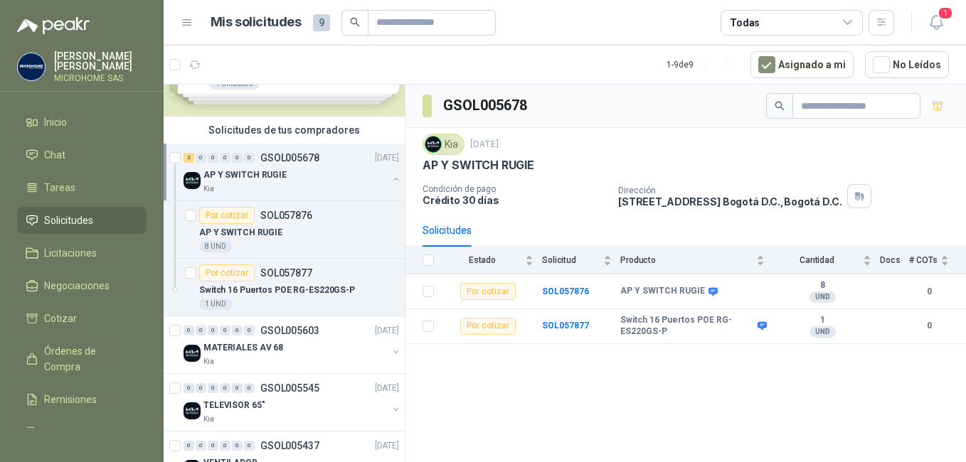
click at [282, 176] on div "AP Y SWITCH RUGIE" at bounding box center [295, 174] width 184 height 17
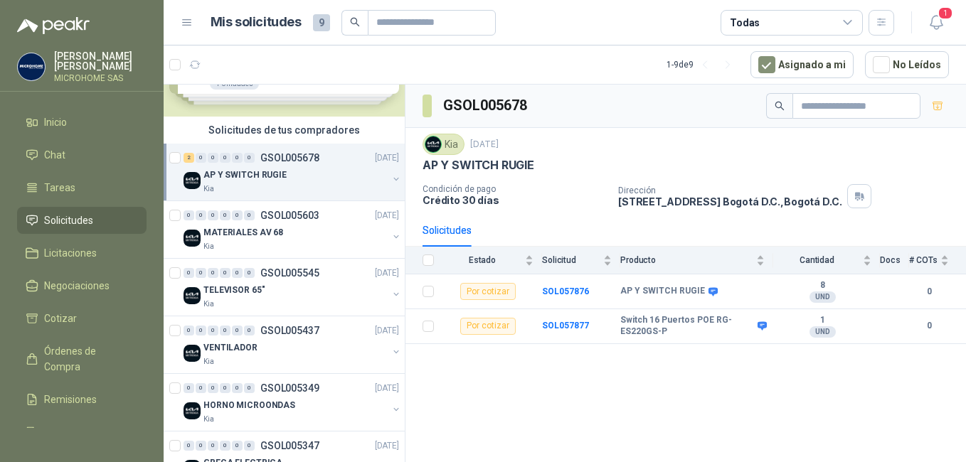
click at [282, 176] on div "AP Y SWITCH RUGIE" at bounding box center [295, 174] width 184 height 17
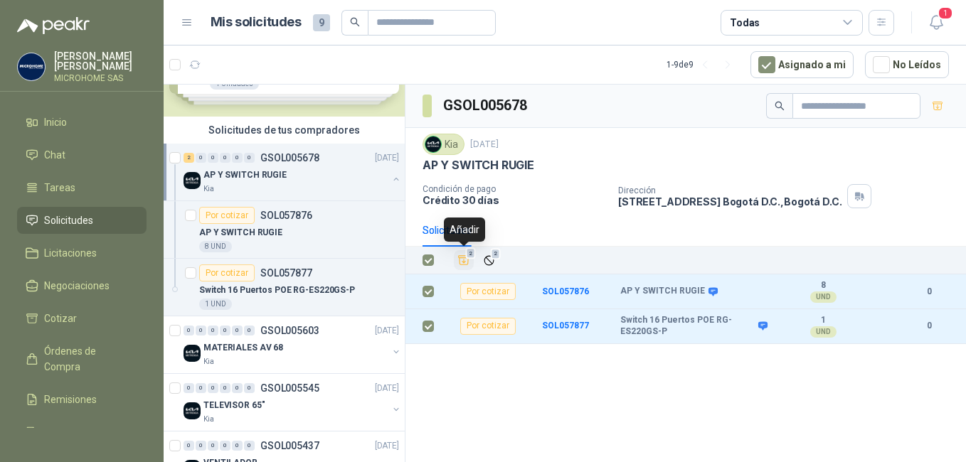
click at [463, 261] on icon "Añadir" at bounding box center [464, 260] width 13 height 13
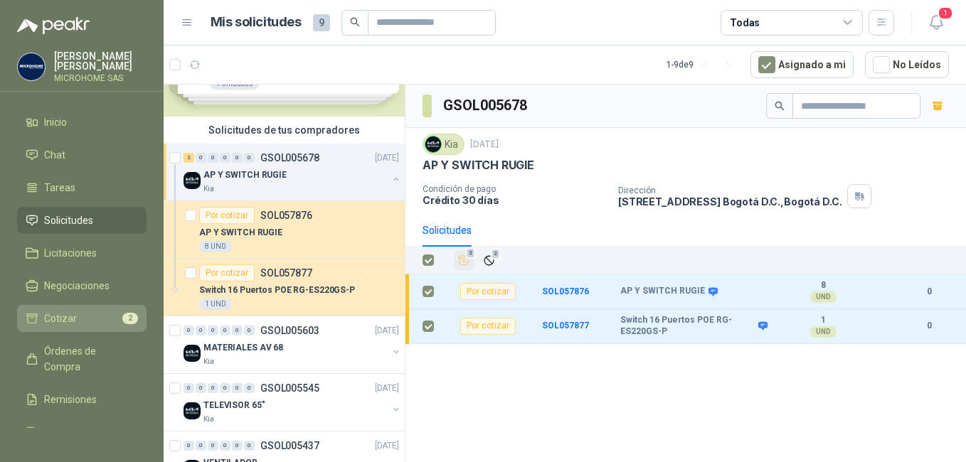
click at [68, 313] on span "Cotizar" at bounding box center [60, 319] width 33 height 16
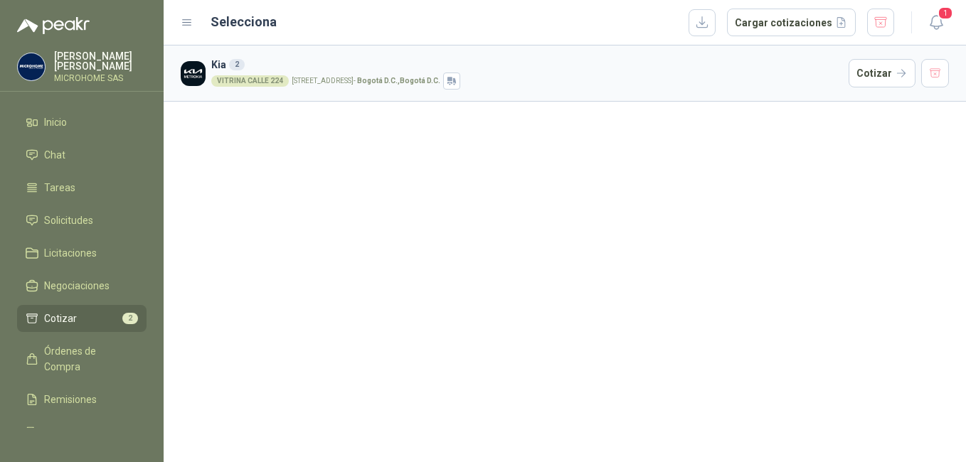
click at [292, 72] on h3 "Kia 2" at bounding box center [527, 65] width 632 height 16
click at [874, 73] on button "Cotizar" at bounding box center [882, 73] width 67 height 28
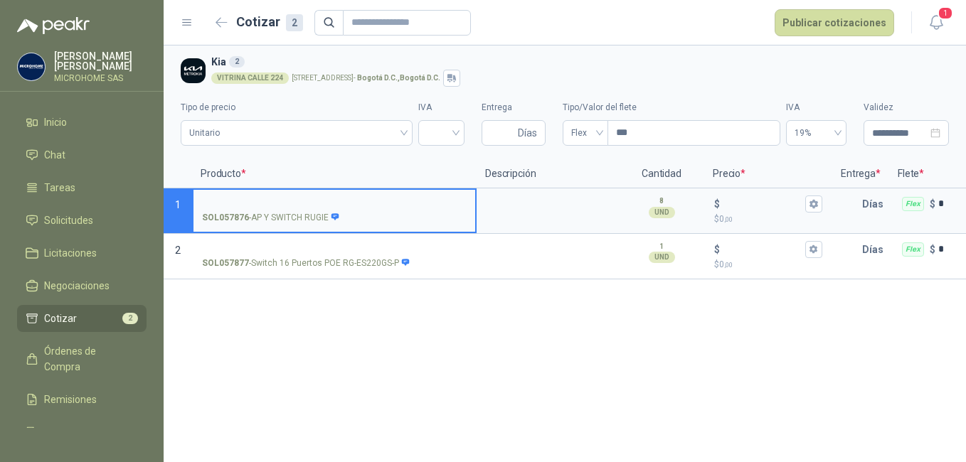
click at [267, 203] on input "SOL057876 - AP Y SWITCH RUGIE" at bounding box center [334, 204] width 265 height 11
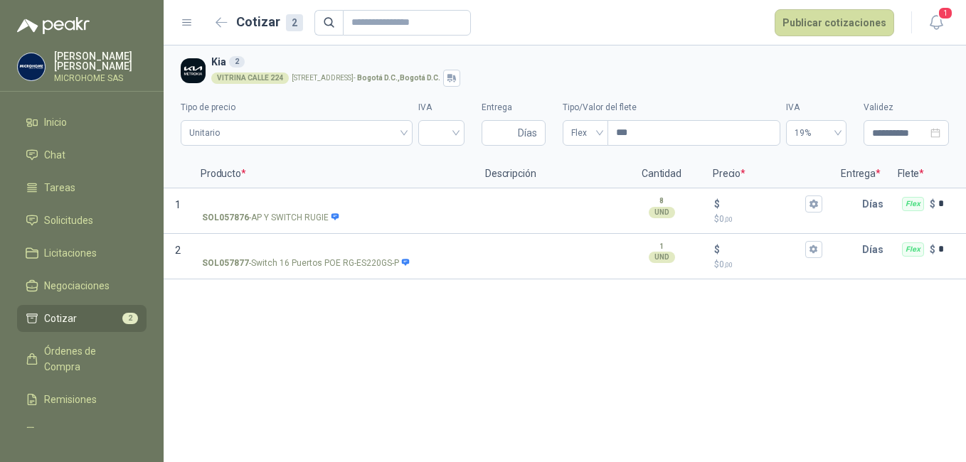
click at [266, 173] on p "Producto *" at bounding box center [334, 174] width 285 height 28
click at [240, 161] on p "Producto *" at bounding box center [334, 174] width 285 height 28
click at [232, 224] on strong "SOL057876" at bounding box center [225, 218] width 47 height 14
click at [232, 210] on input "SOL057876 - AP Y SWITCH RUGIE" at bounding box center [334, 204] width 265 height 11
click at [242, 209] on label "SOL057876 - AP Y SWITCH RUGIE" at bounding box center [335, 210] width 282 height 41
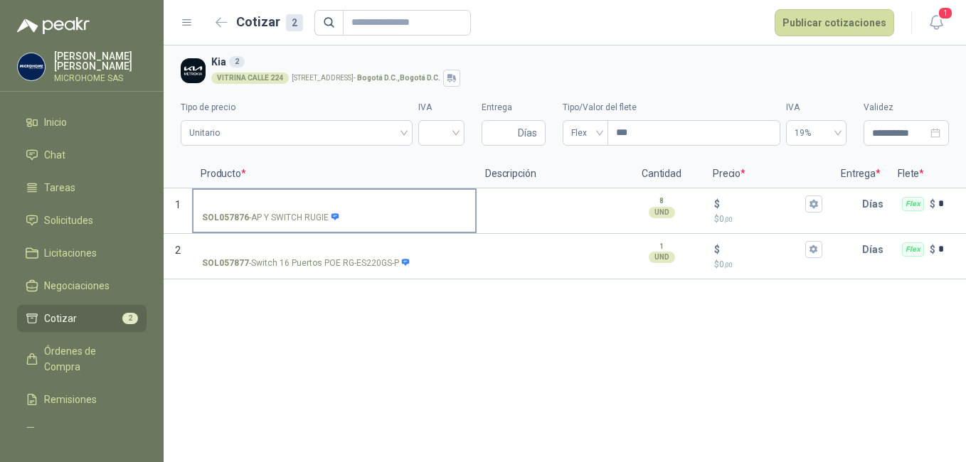
click at [242, 209] on input "SOL057876 - AP Y SWITCH RUGIE" at bounding box center [334, 204] width 265 height 11
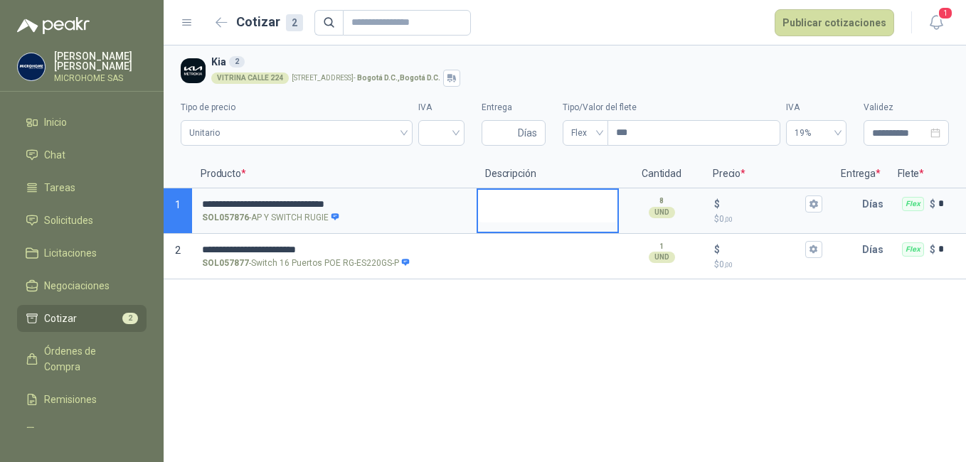
click at [518, 212] on textarea at bounding box center [547, 206] width 139 height 33
click at [401, 201] on input "**********" at bounding box center [334, 204] width 265 height 11
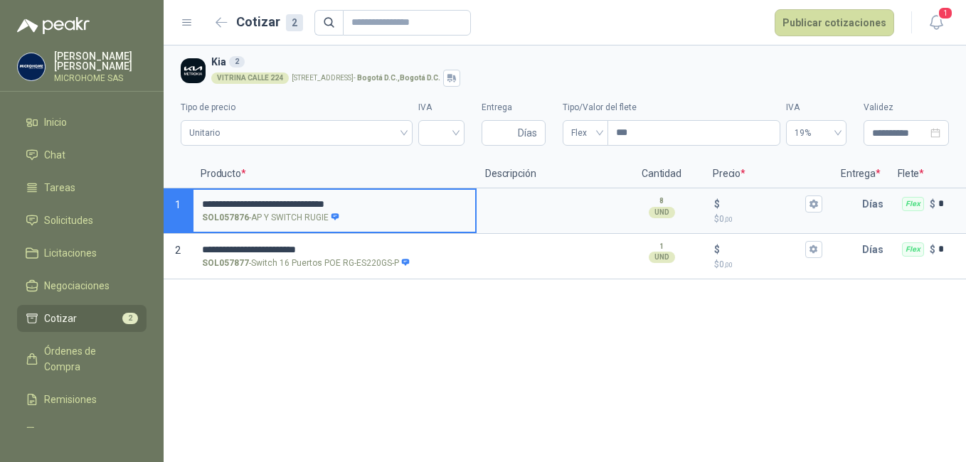
drag, startPoint x: 270, startPoint y: 202, endPoint x: 193, endPoint y: 203, distance: 76.8
click at [193, 203] on div "**********" at bounding box center [334, 212] width 285 height 46
click at [340, 199] on input "**********" at bounding box center [334, 204] width 265 height 11
type input "**********"
click at [509, 206] on textarea at bounding box center [547, 206] width 139 height 33
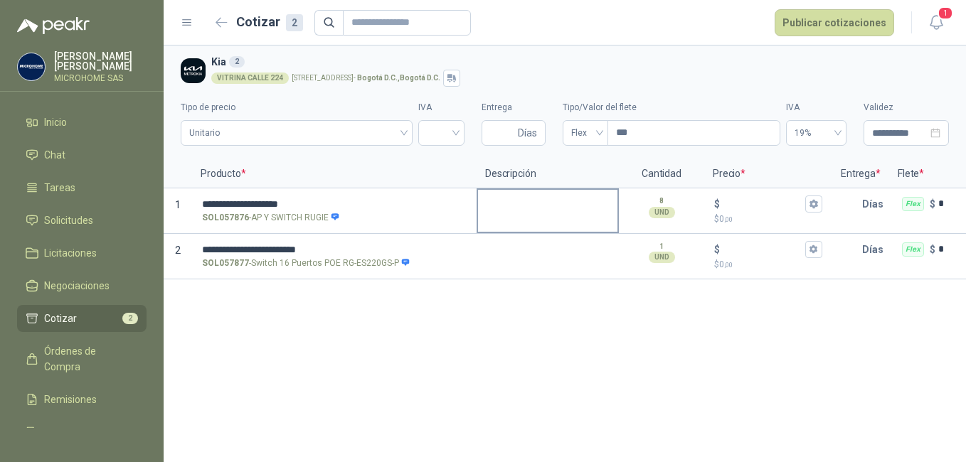
click at [538, 207] on textarea at bounding box center [547, 206] width 139 height 33
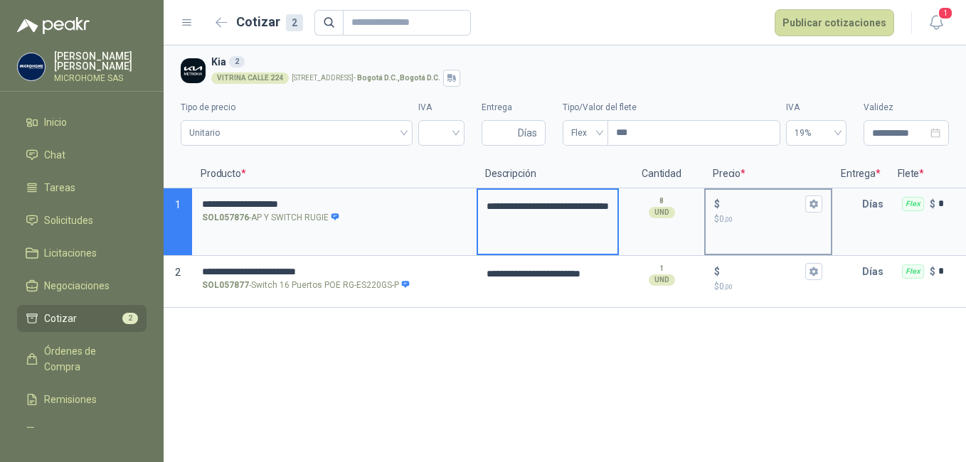
click at [747, 220] on p "$ 0 ,00" at bounding box center [768, 220] width 108 height 14
click at [747, 209] on input "$ $ 0 ,00" at bounding box center [763, 204] width 80 height 11
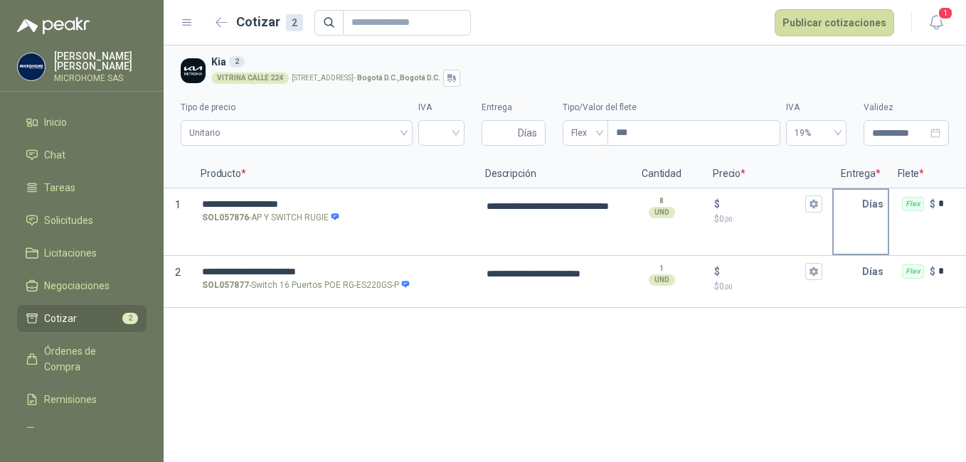
click at [864, 212] on p "Días" at bounding box center [875, 204] width 27 height 28
click at [749, 225] on p "$ 0 ,00" at bounding box center [768, 220] width 108 height 14
click at [749, 209] on input "$ $ 0 ,00" at bounding box center [763, 204] width 80 height 11
type textarea "**********"
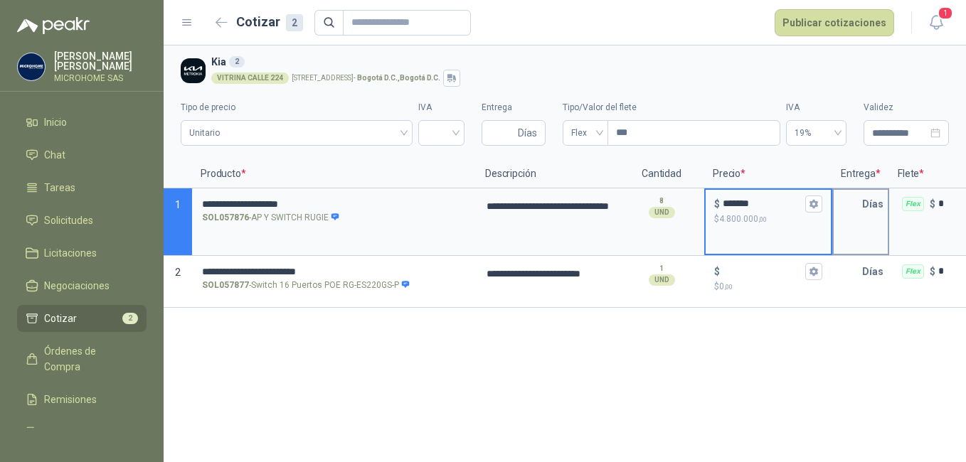
type input "*******"
click at [858, 224] on div "Días" at bounding box center [860, 223] width 57 height 68
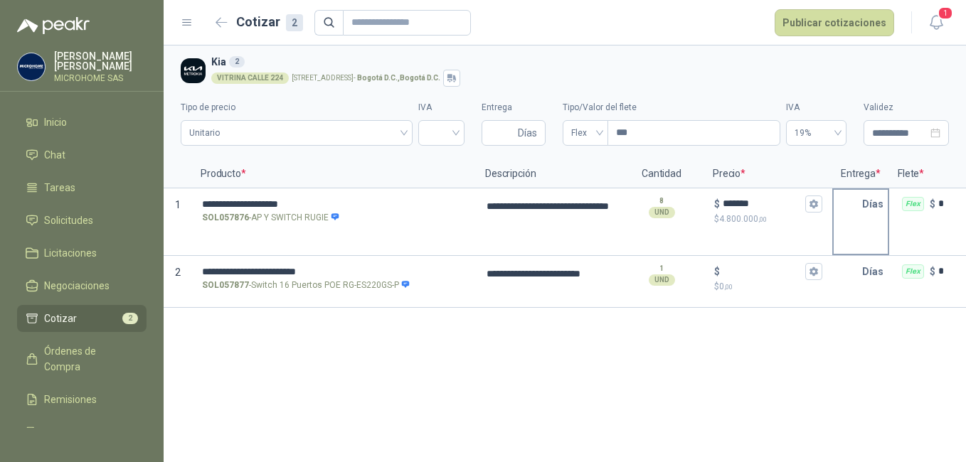
type textarea "**********"
click at [843, 214] on input "text" at bounding box center [848, 204] width 28 height 28
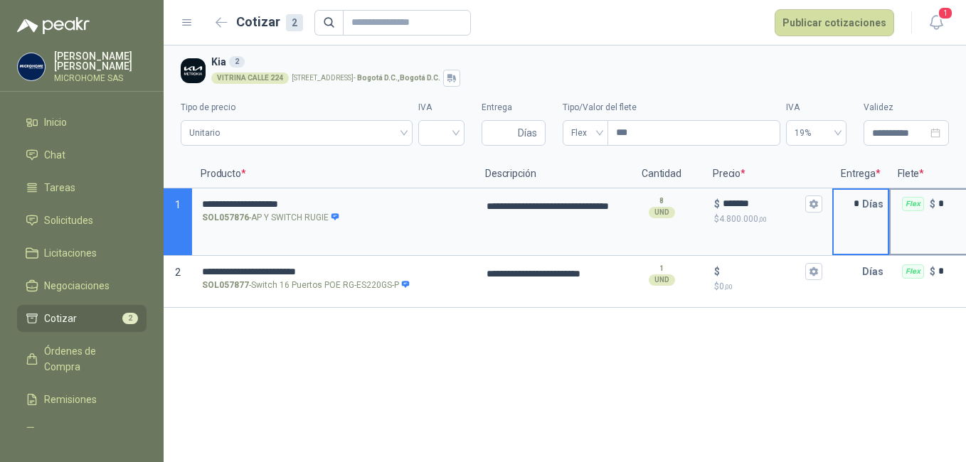
type input "*"
click at [943, 206] on input "*" at bounding box center [969, 204] width 63 height 11
click at [908, 202] on div "Flex" at bounding box center [913, 204] width 22 height 14
click at [938, 202] on input "*" at bounding box center [969, 204] width 63 height 11
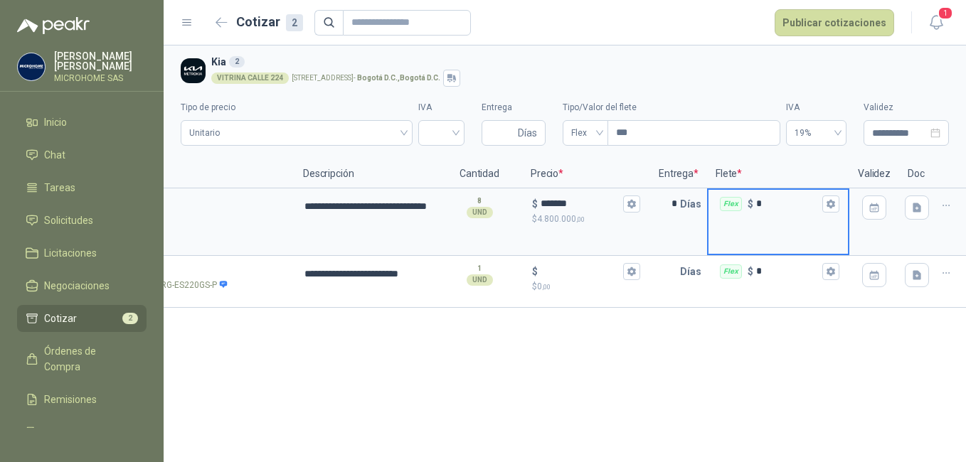
scroll to position [0, 191]
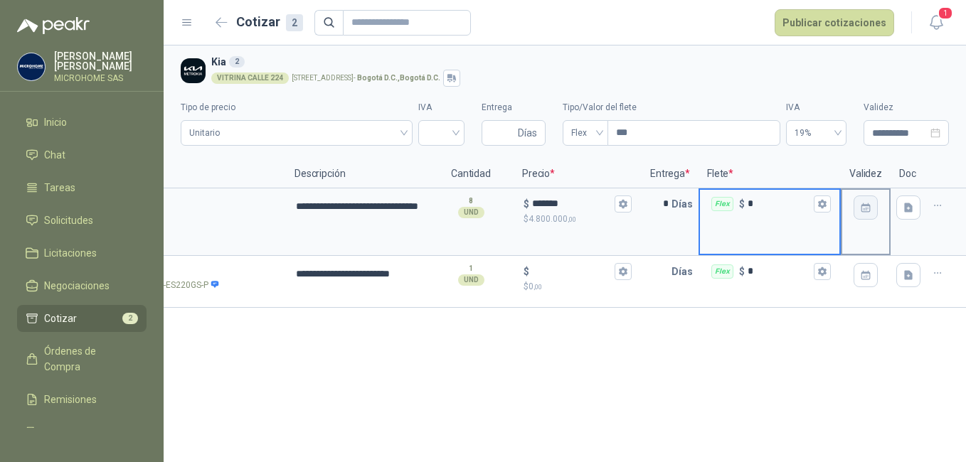
click at [869, 212] on icon "button" at bounding box center [865, 207] width 9 height 9
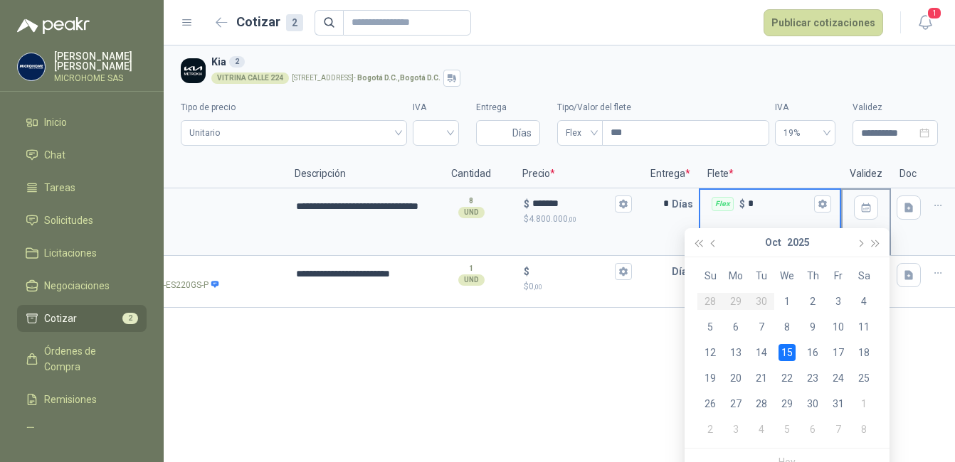
click at [783, 351] on div "15" at bounding box center [786, 352] width 17 height 17
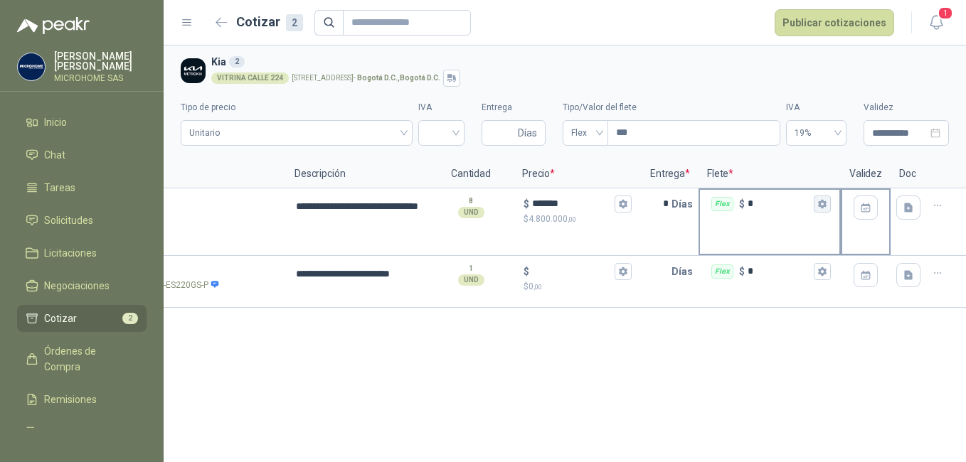
click at [827, 204] on button "Flex $ *" at bounding box center [822, 204] width 17 height 17
click at [630, 41] on header "Cotizar 2 Publicar cotizaciones 1" at bounding box center [565, 23] width 803 height 46
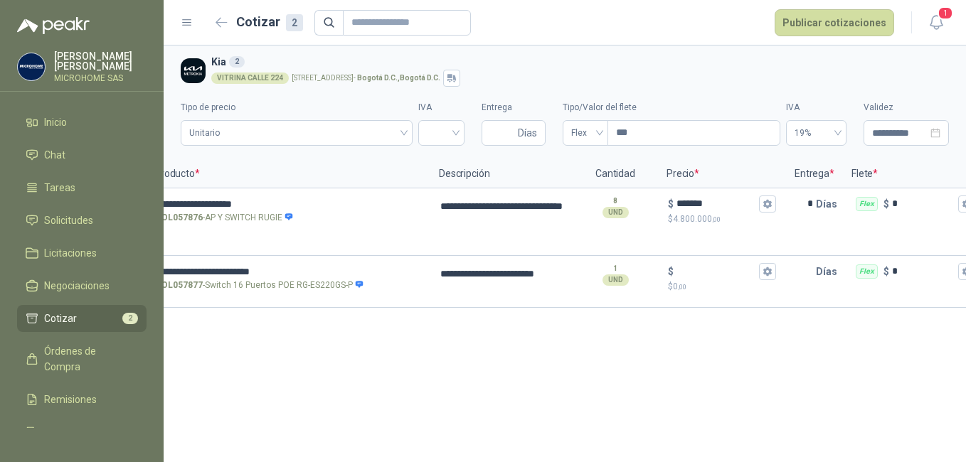
scroll to position [0, 0]
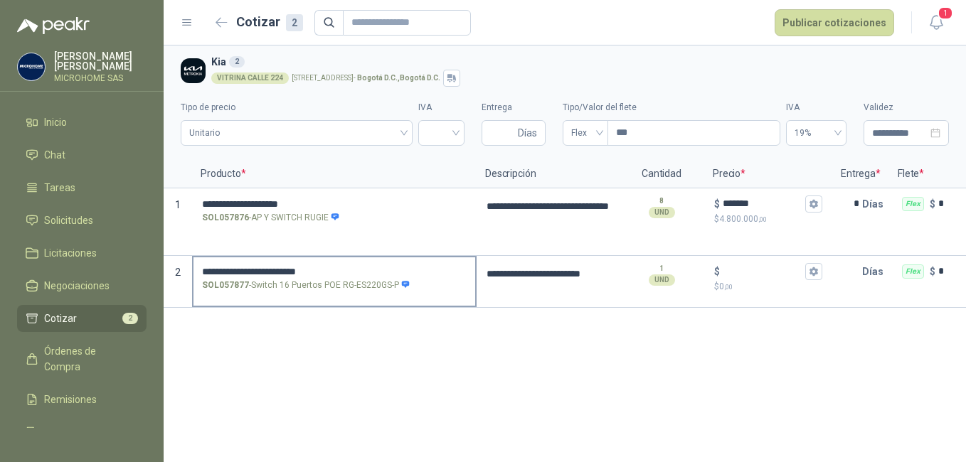
click at [314, 285] on p "SOL057877 - Switch 16 Puertos POE RG-ES220GS-P" at bounding box center [306, 286] width 208 height 14
click at [314, 277] on input "**********" at bounding box center [334, 272] width 265 height 11
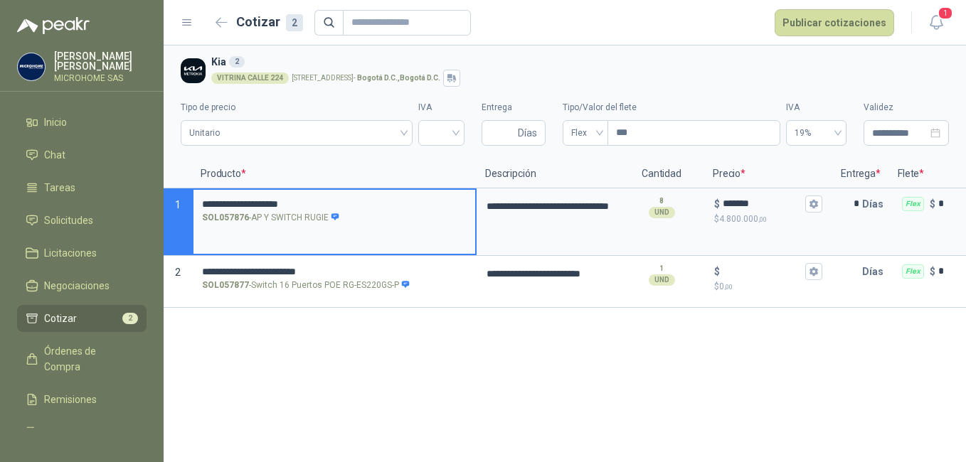
click at [319, 199] on input "**********" at bounding box center [334, 204] width 265 height 11
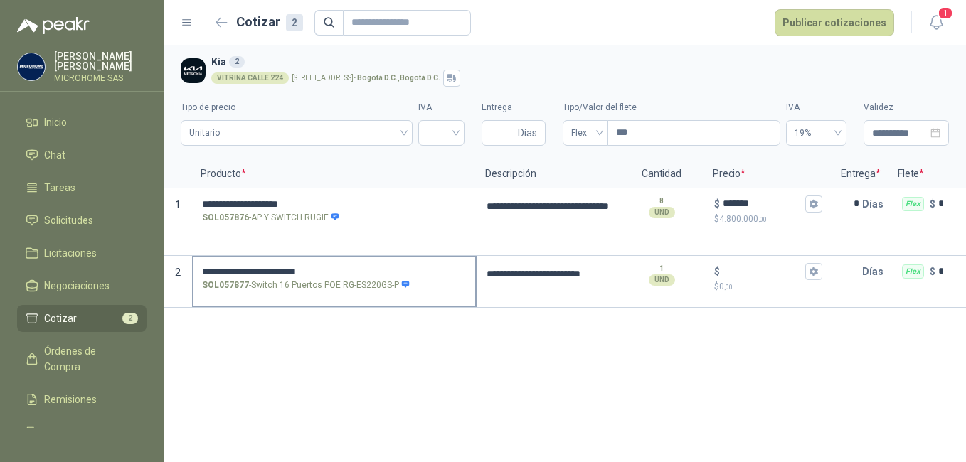
click at [354, 286] on p "SOL057877 - Switch 16 Puertos POE RG-ES220GS-P" at bounding box center [306, 286] width 208 height 14
click at [354, 277] on input "**********" at bounding box center [334, 272] width 265 height 11
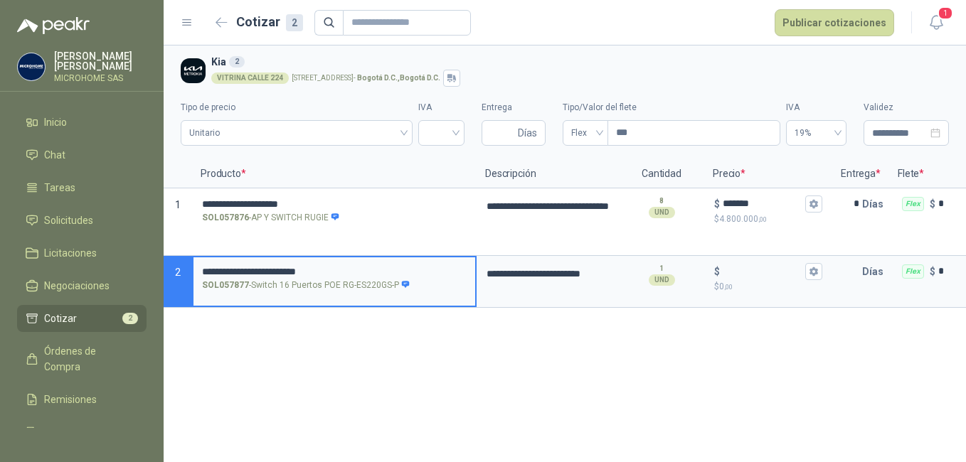
drag, startPoint x: 348, startPoint y: 270, endPoint x: 201, endPoint y: 288, distance: 147.7
click at [201, 288] on label "**********" at bounding box center [335, 278] width 282 height 41
click at [552, 265] on textarea "**********" at bounding box center [547, 282] width 139 height 48
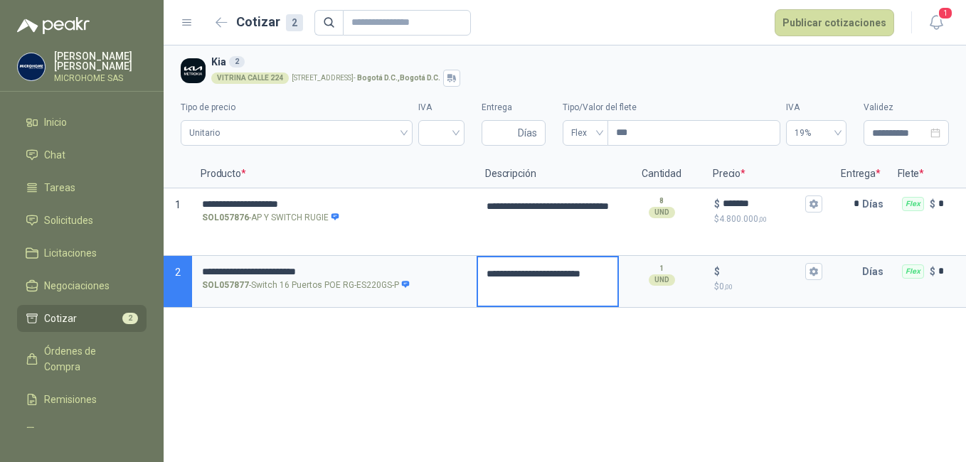
drag, startPoint x: 513, startPoint y: 291, endPoint x: 484, endPoint y: 277, distance: 32.2
click at [484, 277] on textarea "**********" at bounding box center [547, 282] width 139 height 48
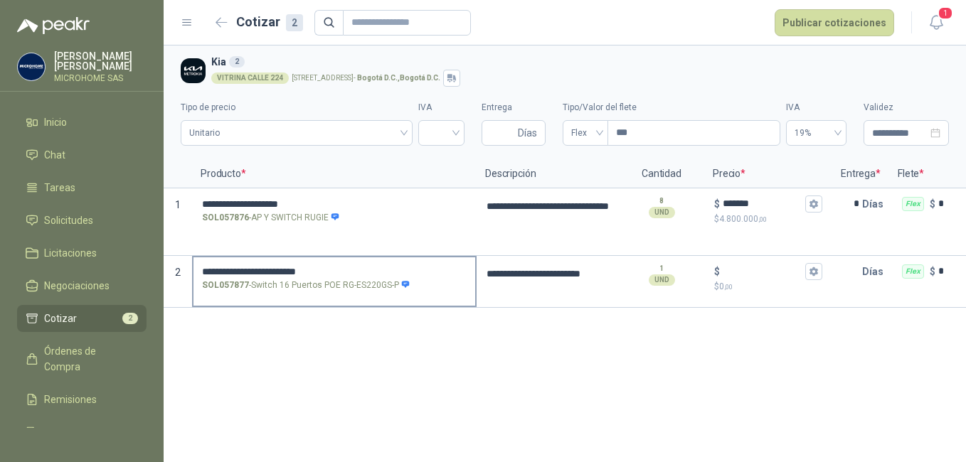
type textarea "**********"
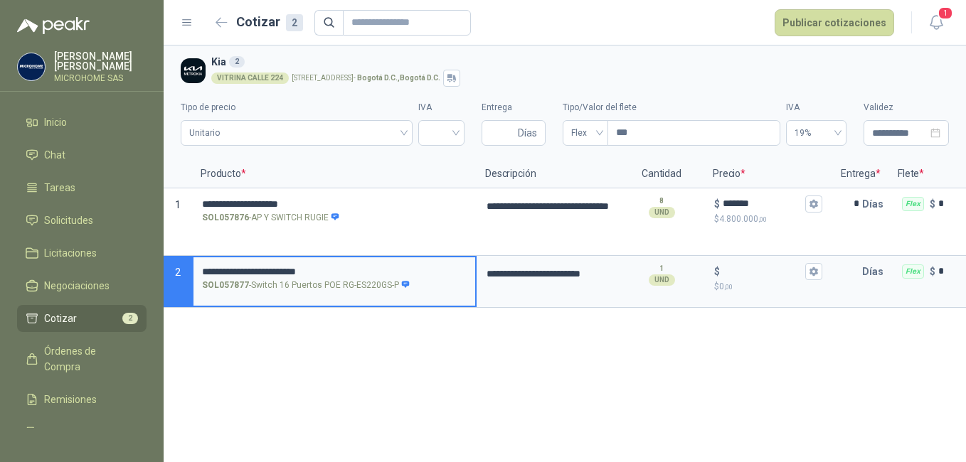
drag, startPoint x: 338, startPoint y: 273, endPoint x: 192, endPoint y: 272, distance: 145.9
click at [192, 272] on div "**********" at bounding box center [334, 282] width 285 height 52
type textarea "**********"
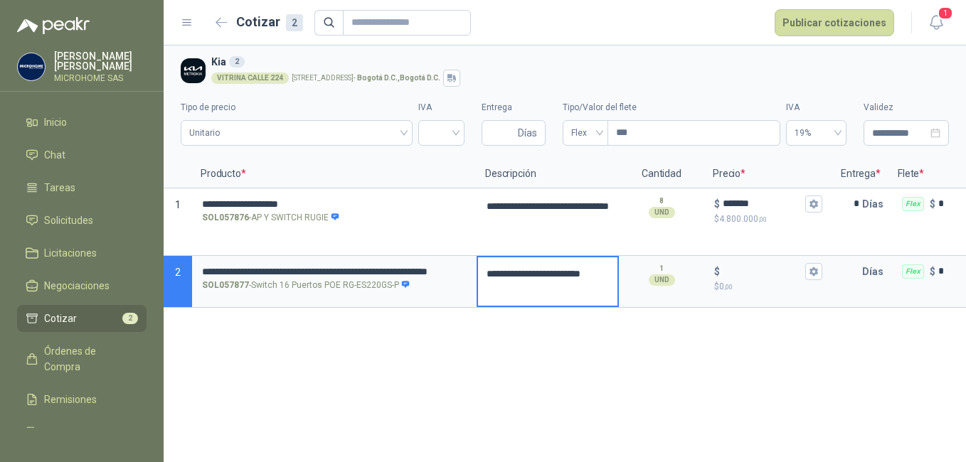
drag, startPoint x: 605, startPoint y: 273, endPoint x: 479, endPoint y: 273, distance: 125.9
click at [479, 273] on textarea "**********" at bounding box center [547, 282] width 139 height 48
type textarea "**********"
click at [544, 291] on textarea "**********" at bounding box center [547, 282] width 139 height 48
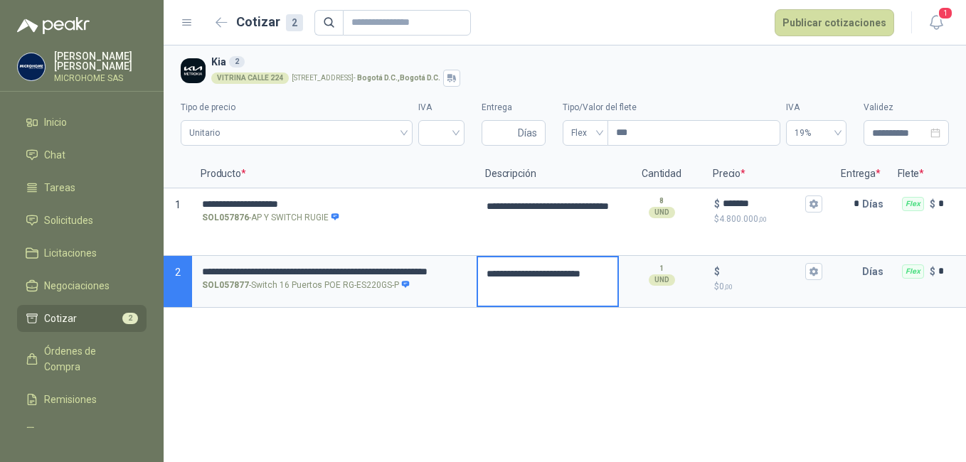
click at [544, 291] on textarea "**********" at bounding box center [547, 282] width 139 height 48
type textarea "**********"
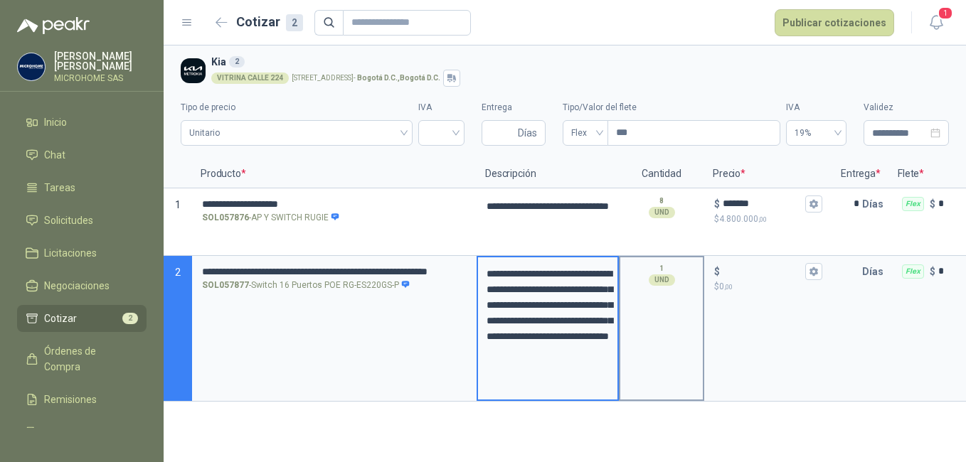
click at [669, 371] on div "1 UND" at bounding box center [661, 329] width 85 height 146
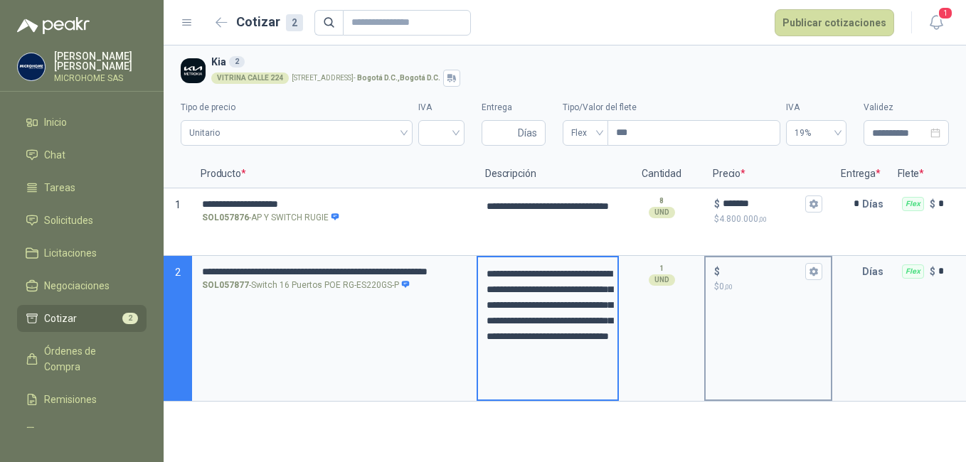
click at [753, 292] on p "$ 0 ,00" at bounding box center [768, 287] width 108 height 14
click at [753, 277] on input "$ $ 0 ,00" at bounding box center [763, 271] width 80 height 11
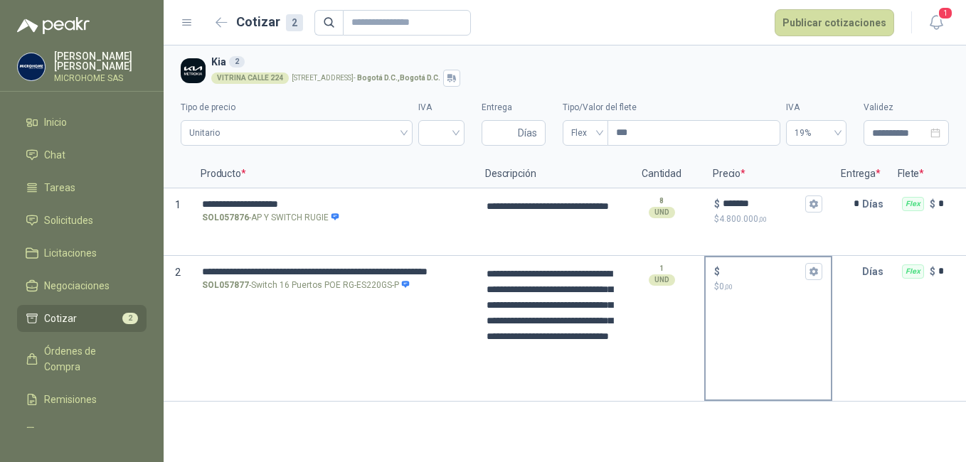
click at [741, 298] on div "$ $ 0 ,00" at bounding box center [768, 279] width 125 height 42
click at [741, 277] on input "$ $ 0 ,00" at bounding box center [763, 271] width 80 height 11
type textarea "**********"
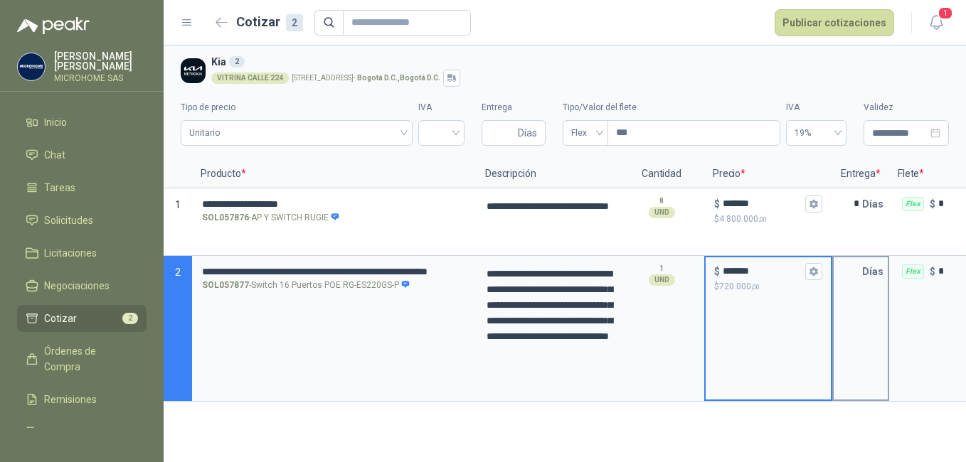
type input "*******"
type textarea "**********"
click at [860, 282] on input "text" at bounding box center [848, 272] width 28 height 28
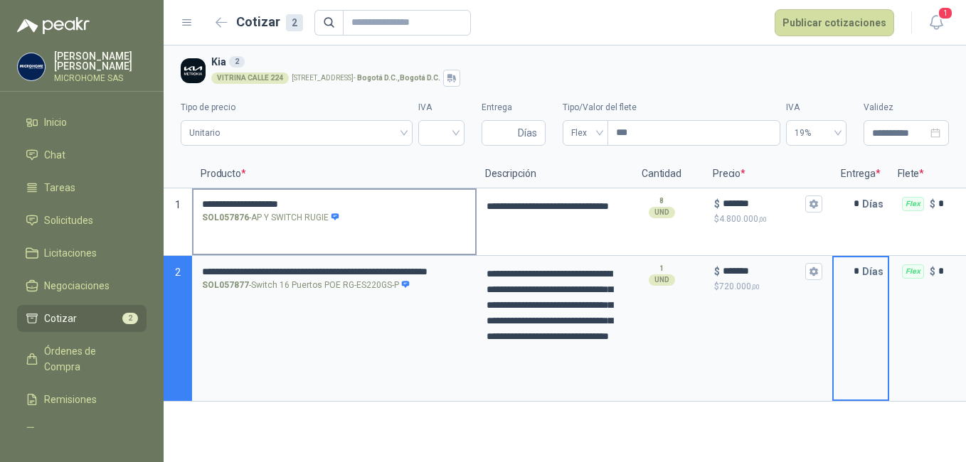
type input "*"
click at [270, 233] on div "**********" at bounding box center [334, 223] width 285 height 68
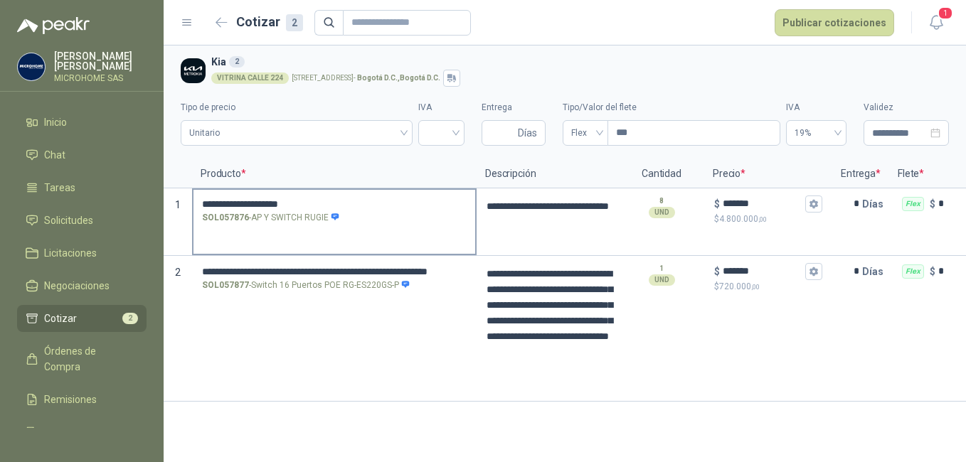
click at [265, 204] on input "**********" at bounding box center [334, 204] width 265 height 11
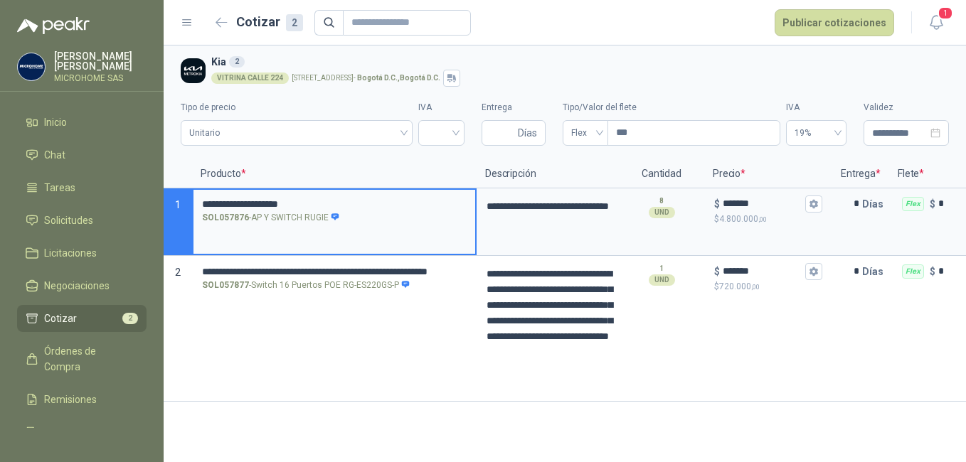
click at [342, 204] on input "**********" at bounding box center [334, 204] width 265 height 11
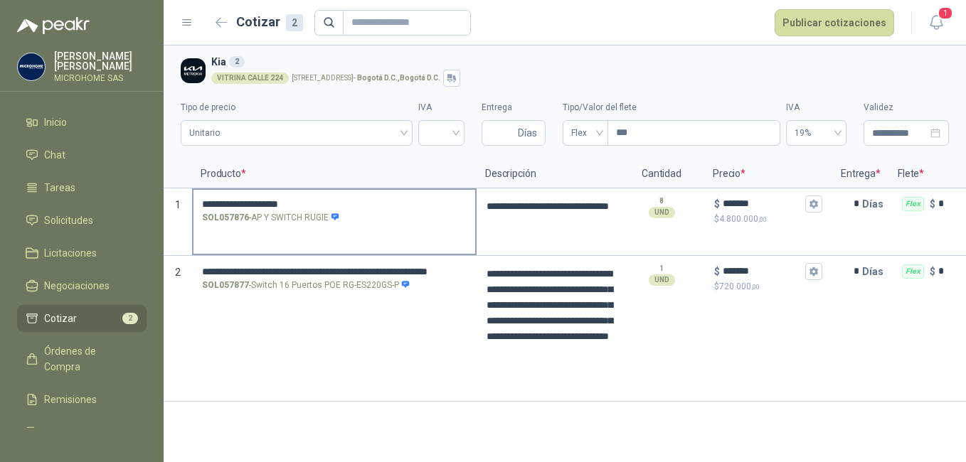
type textarea "**********"
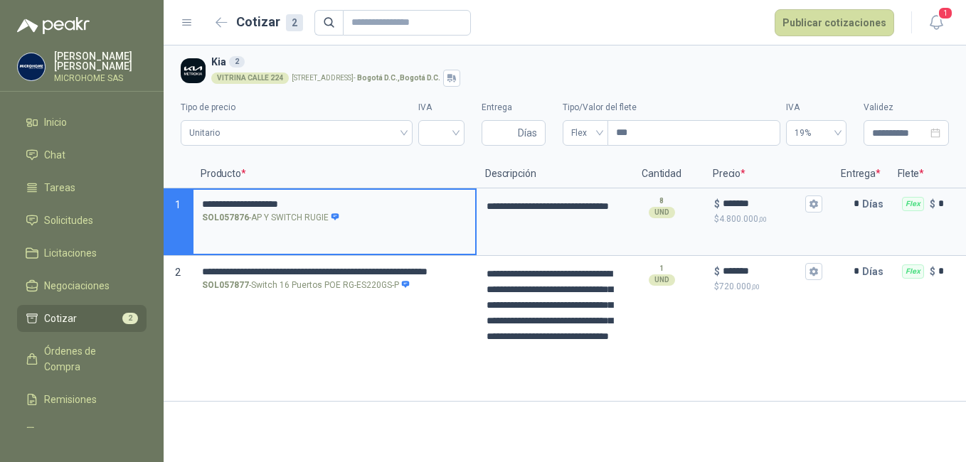
click at [334, 199] on input "**********" at bounding box center [334, 204] width 265 height 11
type input "**********"
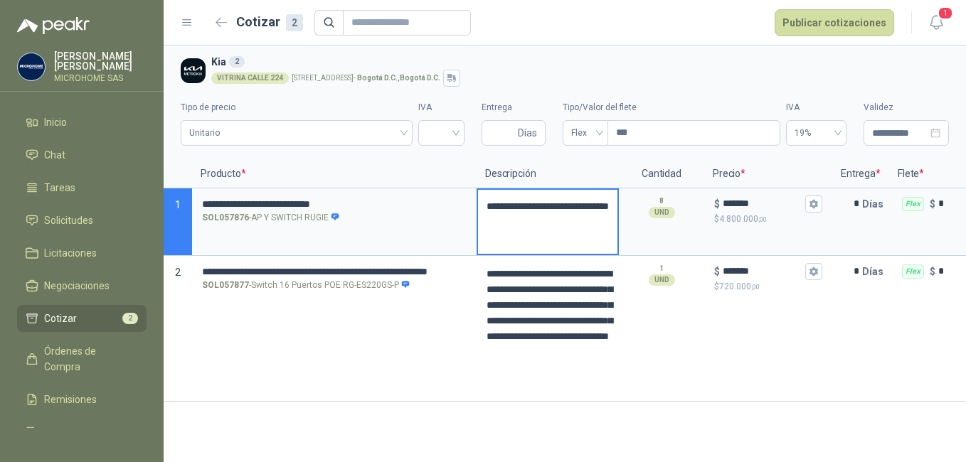
click at [540, 226] on textarea "**********" at bounding box center [547, 222] width 139 height 64
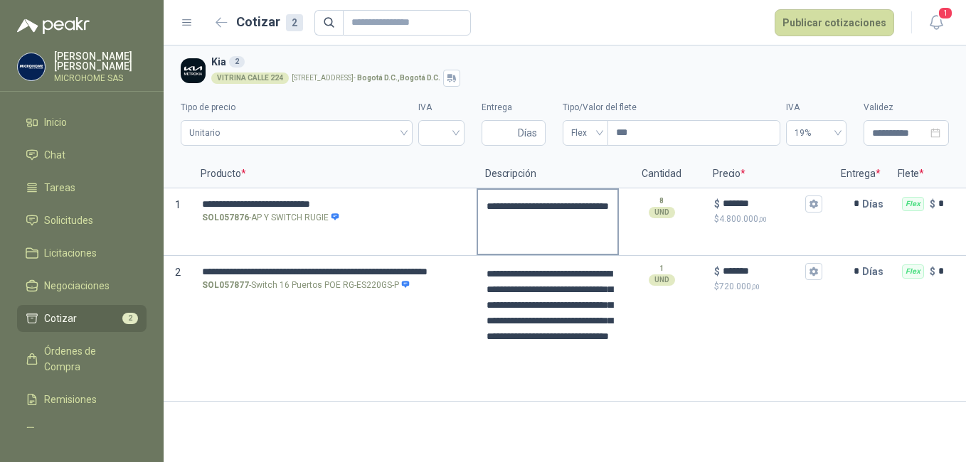
type textarea "**********"
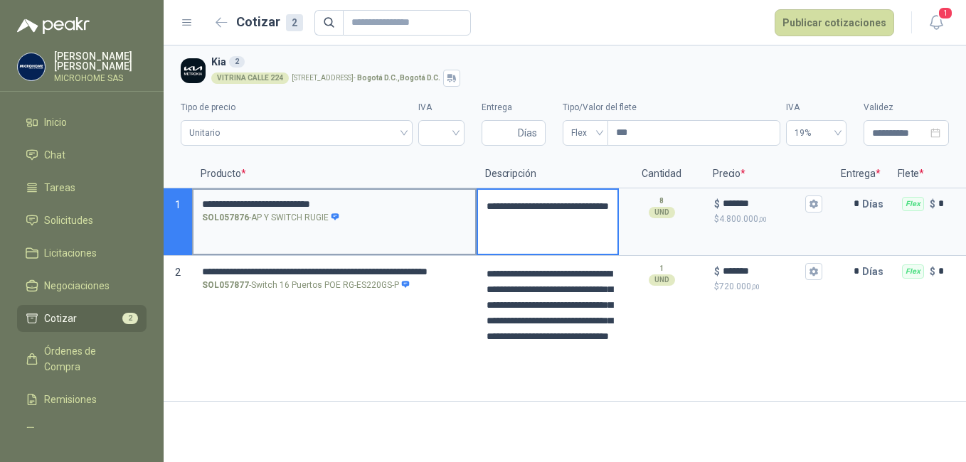
drag, startPoint x: 563, startPoint y: 223, endPoint x: 465, endPoint y: 197, distance: 100.8
click at [465, 197] on section "**********" at bounding box center [565, 223] width 803 height 68
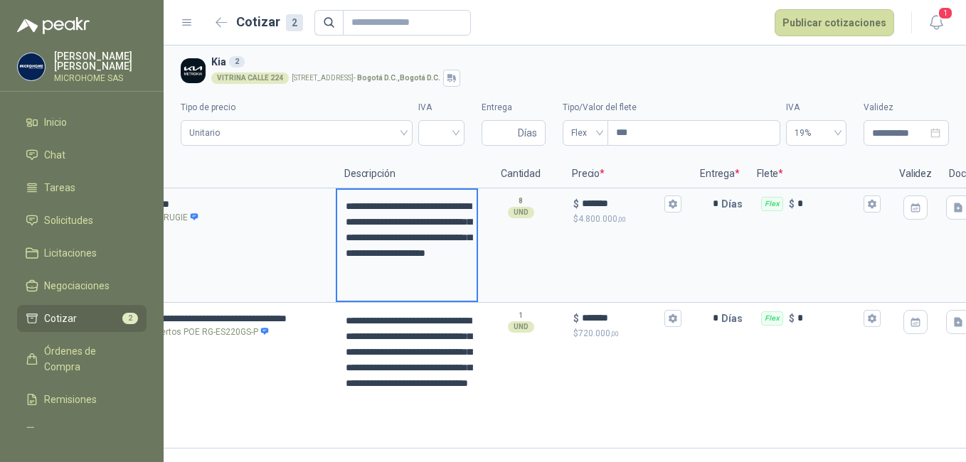
scroll to position [0, 191]
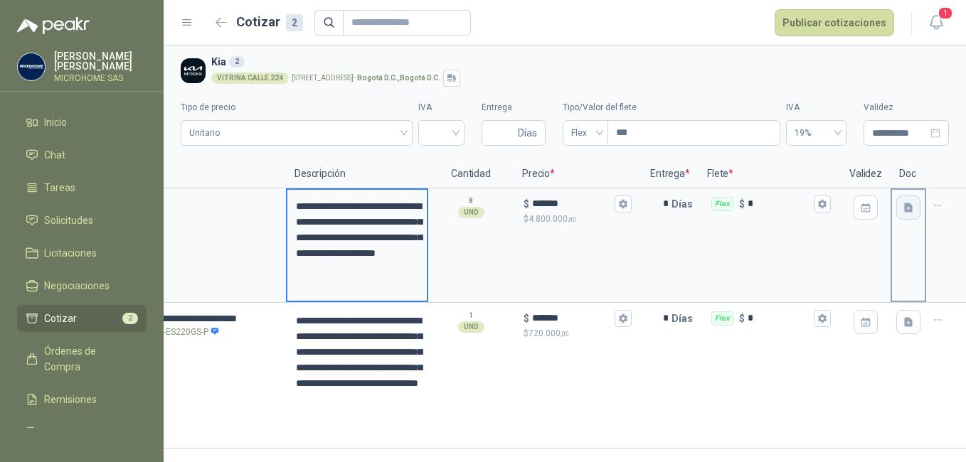
click at [908, 202] on icon "button" at bounding box center [909, 208] width 12 height 12
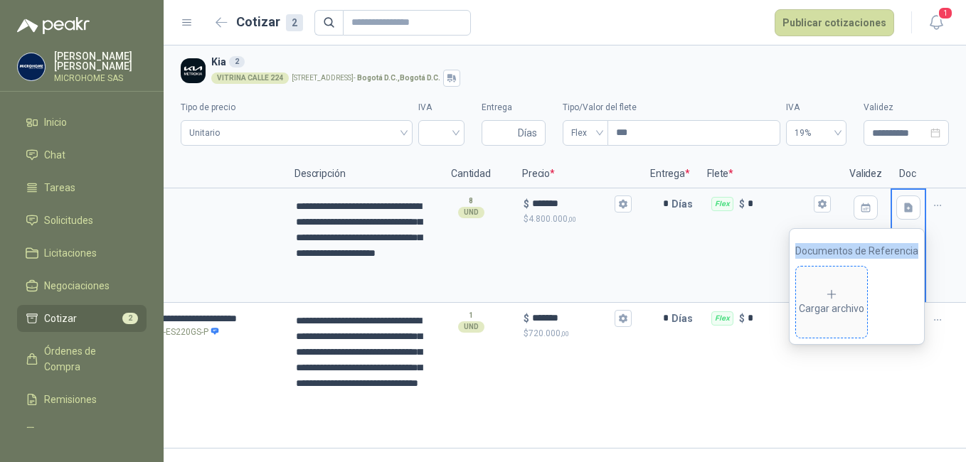
click at [834, 287] on span "Cargar archivo" at bounding box center [831, 302] width 71 height 71
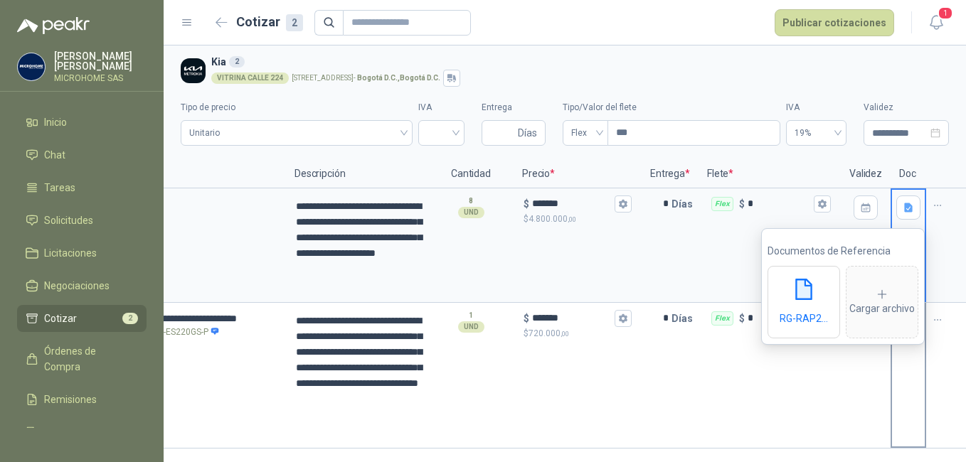
click at [913, 394] on div at bounding box center [909, 376] width 36 height 146
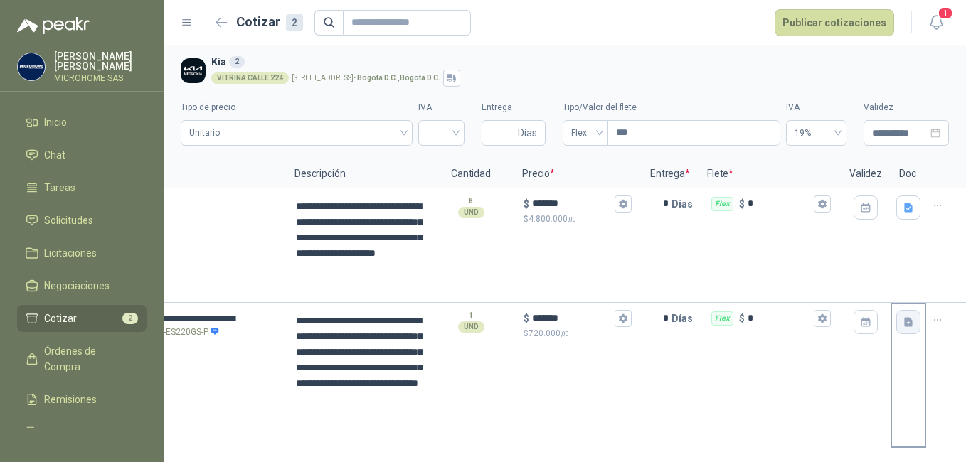
click at [919, 315] on button "button" at bounding box center [909, 322] width 24 height 24
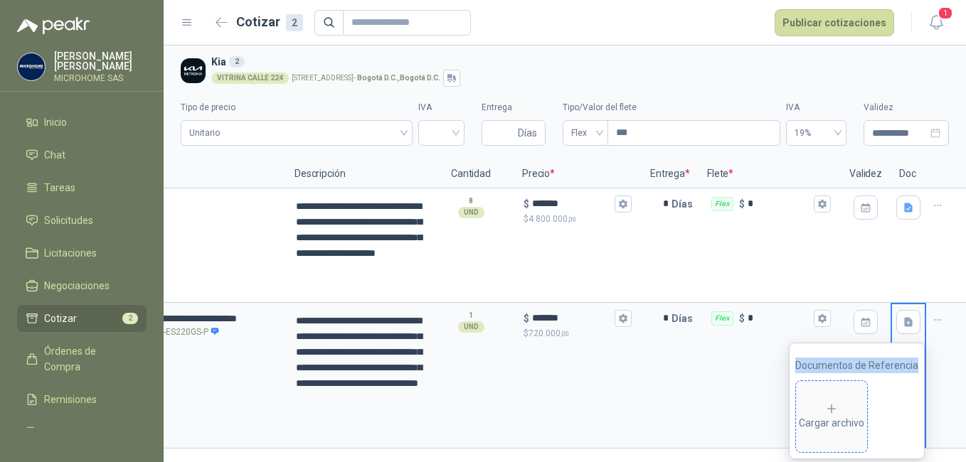
click at [834, 411] on icon at bounding box center [831, 409] width 13 height 13
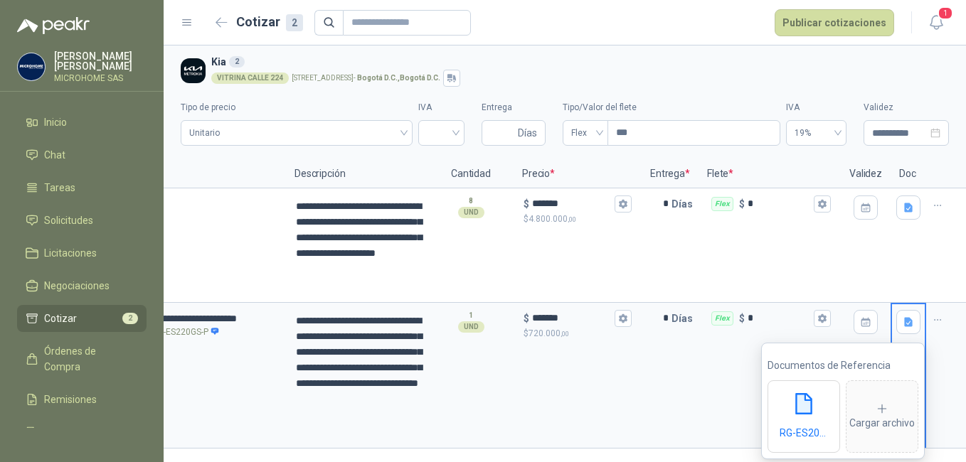
click at [307, 112] on label "Tipo de precio" at bounding box center [297, 108] width 232 height 14
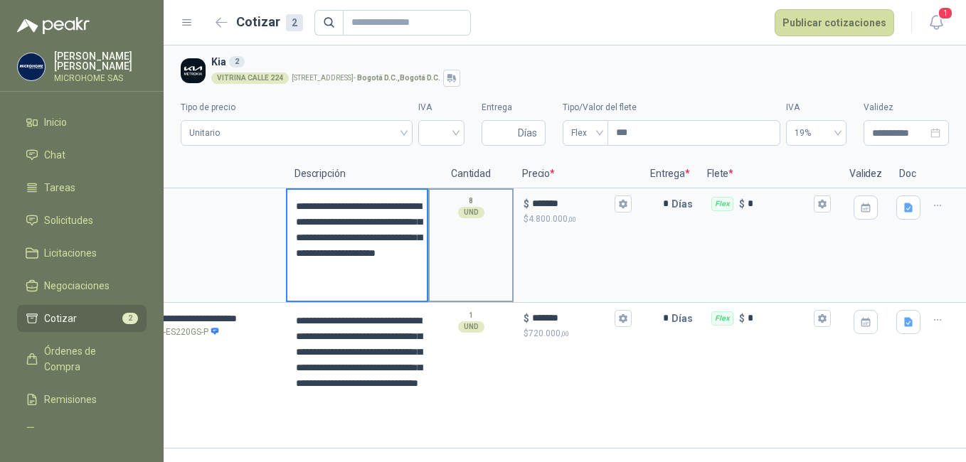
drag, startPoint x: 296, startPoint y: 204, endPoint x: 473, endPoint y: 243, distance: 181.4
click at [296, 206] on textarea "**********" at bounding box center [356, 245] width 139 height 111
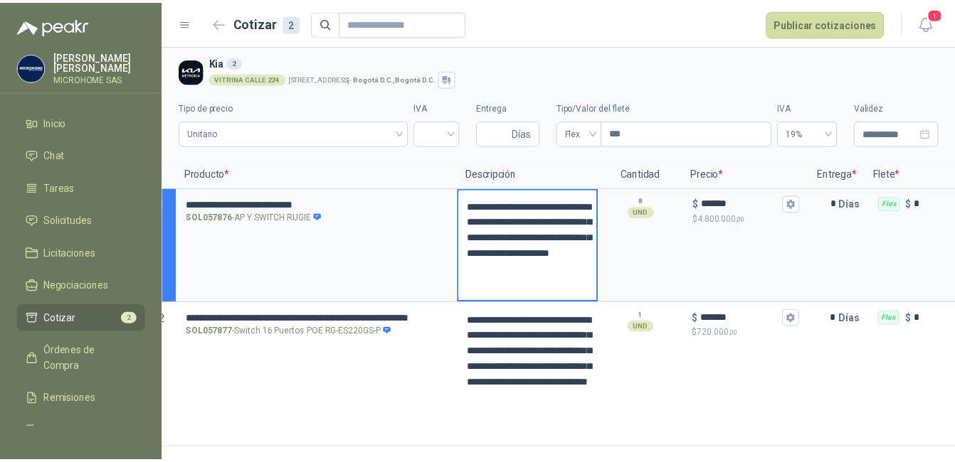
scroll to position [0, 0]
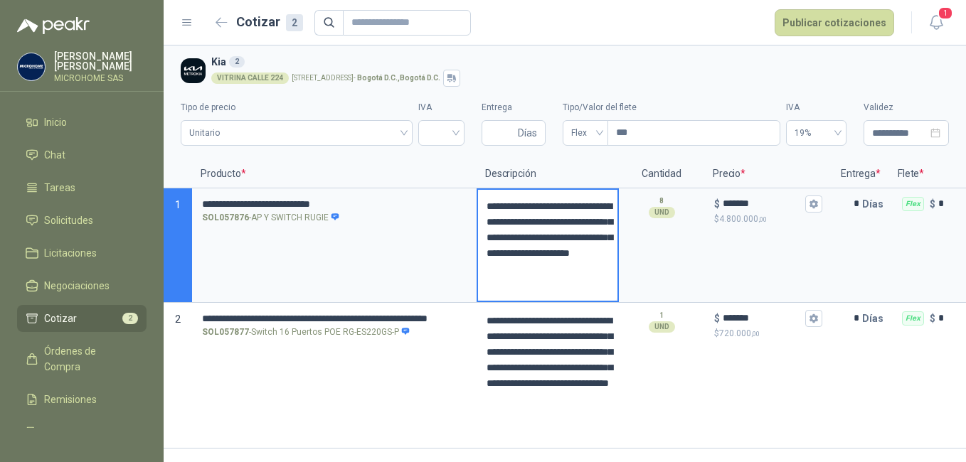
type textarea "**********"
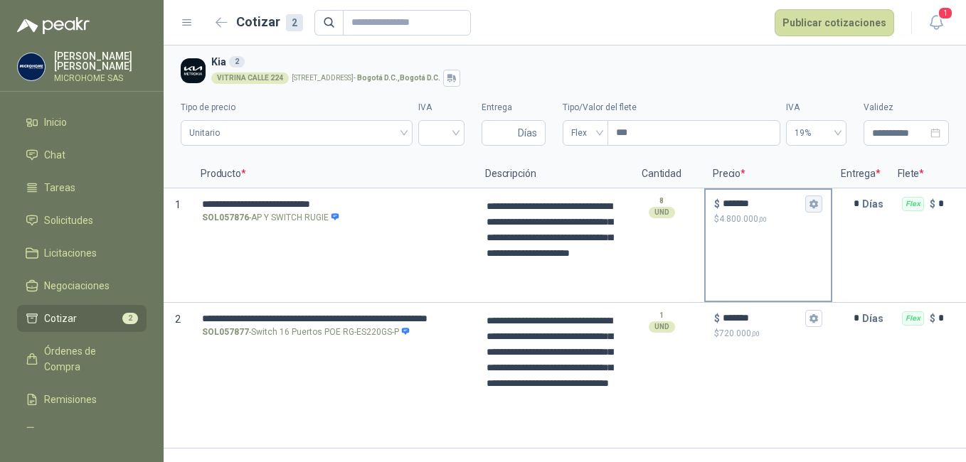
click at [811, 208] on icon "button" at bounding box center [813, 203] width 9 height 9
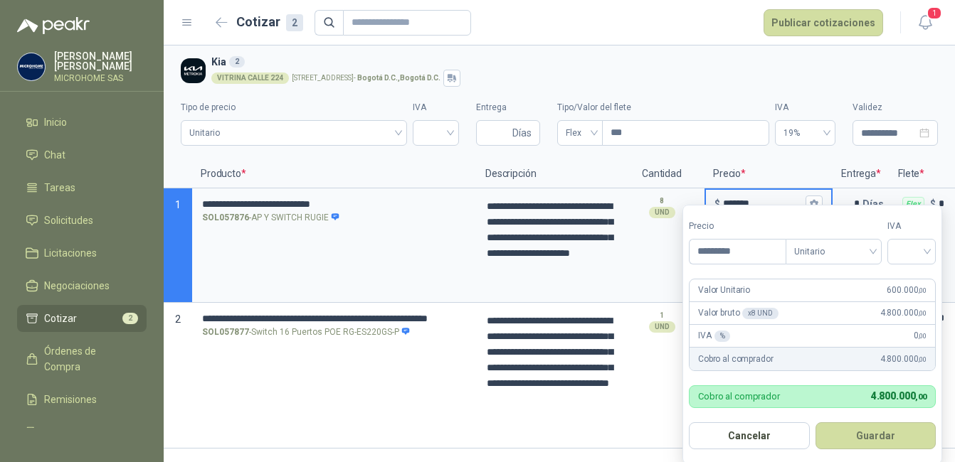
click at [924, 336] on span ",00" at bounding box center [922, 336] width 9 height 8
click at [787, 336] on div "IVA % 0 ,00" at bounding box center [811, 336] width 245 height 23
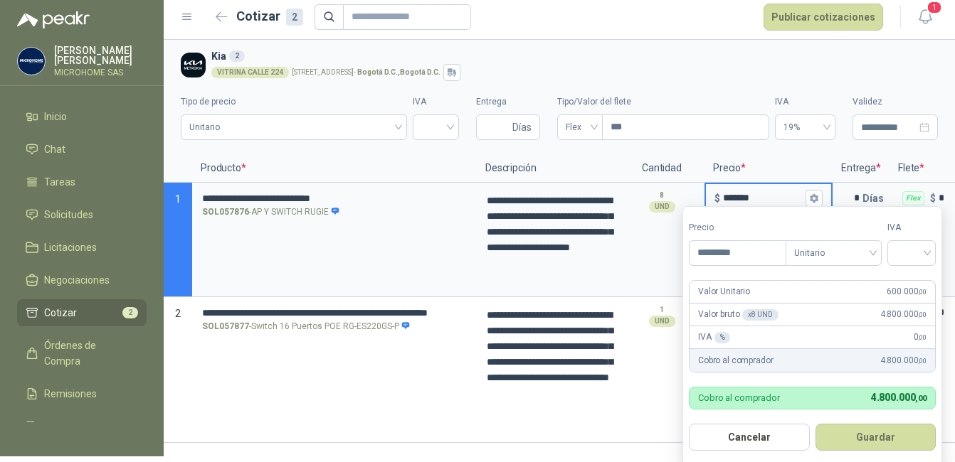
scroll to position [7, 0]
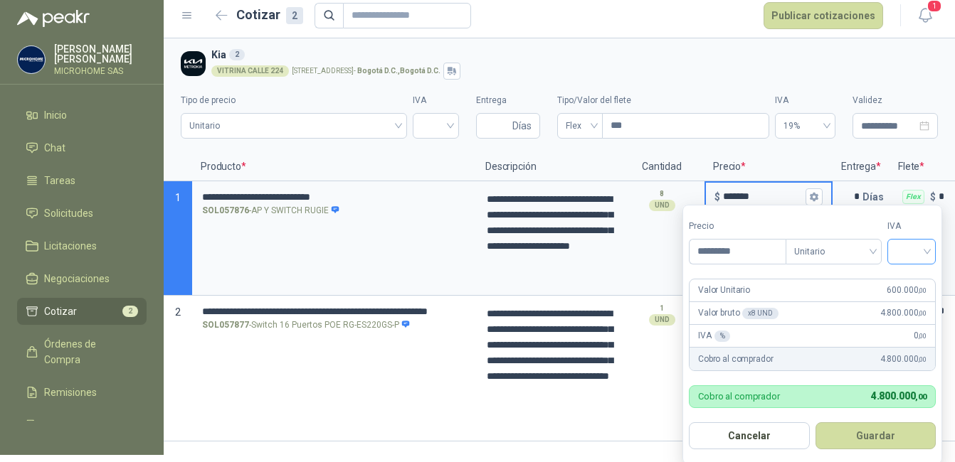
click at [904, 248] on input "search" at bounding box center [911, 250] width 31 height 21
click at [913, 286] on div "19%" at bounding box center [914, 282] width 26 height 16
click at [882, 434] on button "Guardar" at bounding box center [878, 436] width 122 height 27
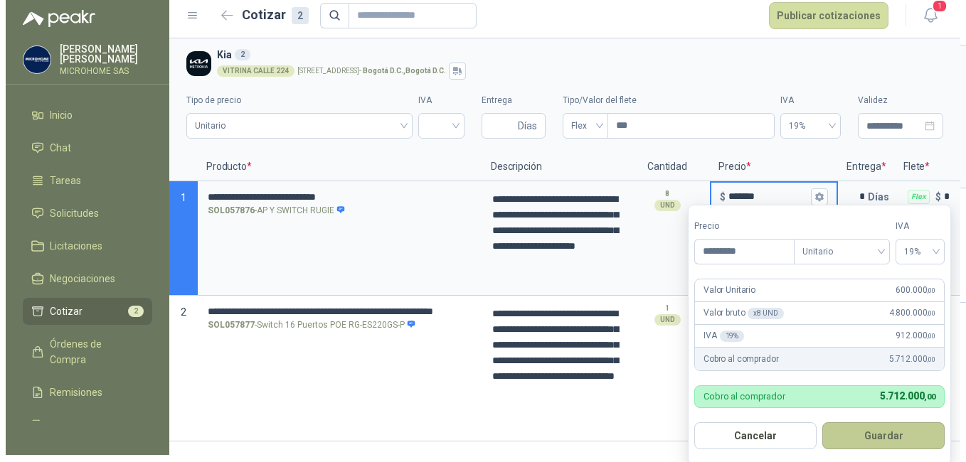
scroll to position [0, 0]
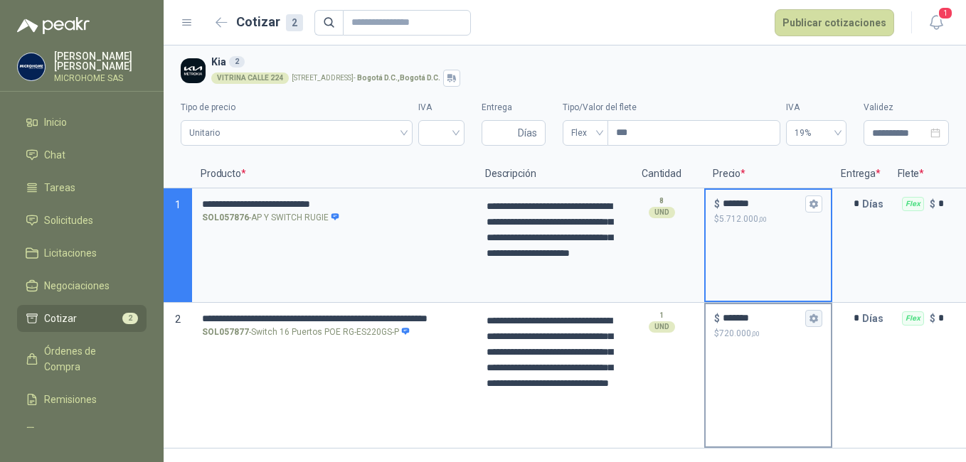
click at [815, 318] on icon "button" at bounding box center [814, 318] width 8 height 9
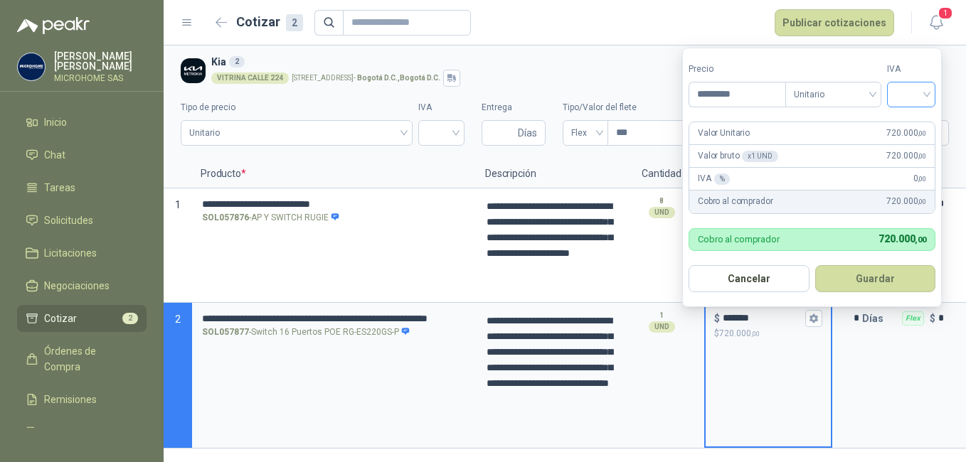
click at [916, 90] on input "search" at bounding box center [911, 93] width 31 height 21
click at [916, 122] on div "19%" at bounding box center [914, 124] width 26 height 16
click at [874, 285] on button "Guardar" at bounding box center [878, 278] width 122 height 27
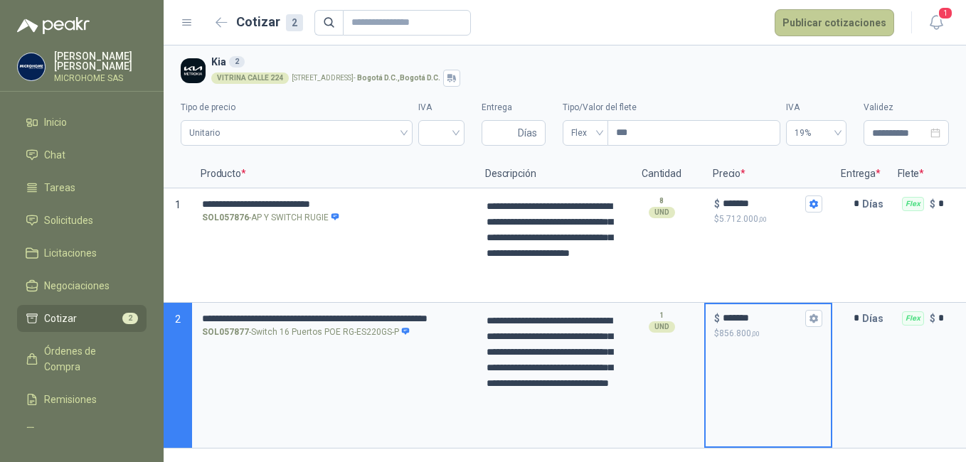
click at [805, 29] on button "Publicar cotizaciones" at bounding box center [835, 22] width 120 height 27
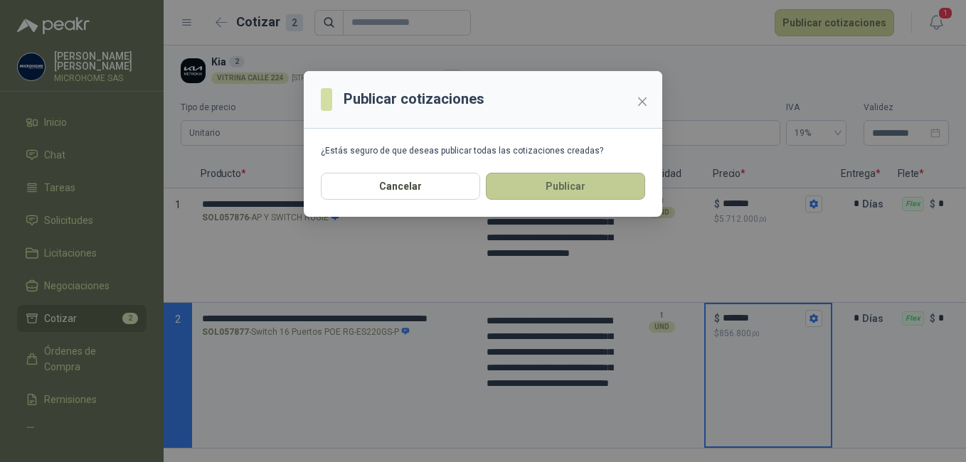
click at [554, 191] on button "Publicar" at bounding box center [565, 186] width 159 height 27
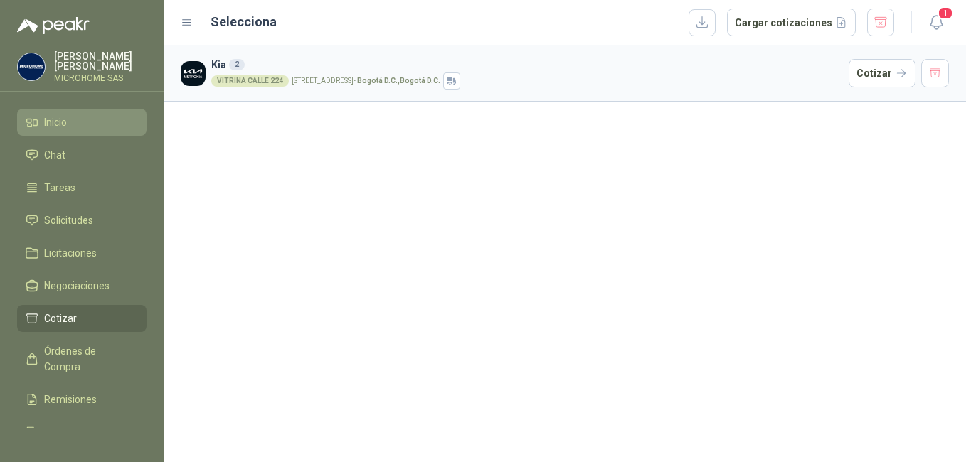
click at [67, 115] on span "Inicio" at bounding box center [55, 123] width 23 height 16
